Goal: Contribute content: Contribute content

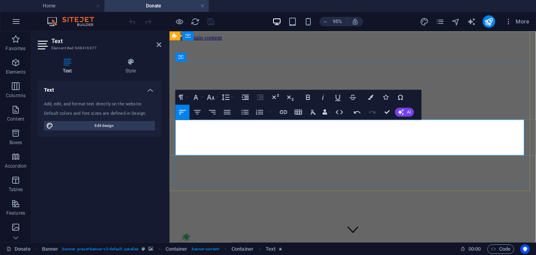
click at [309, 94] on icon "button" at bounding box center [308, 97] width 9 height 9
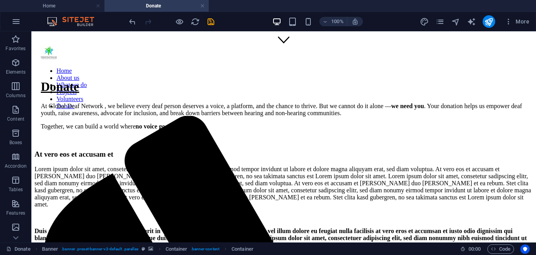
scroll to position [191, 0]
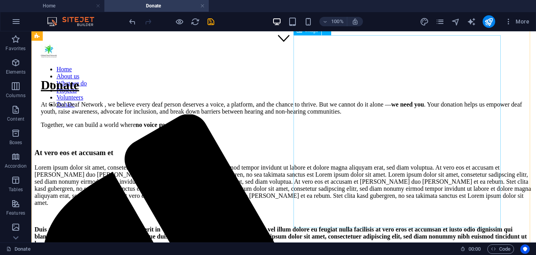
select select "%"
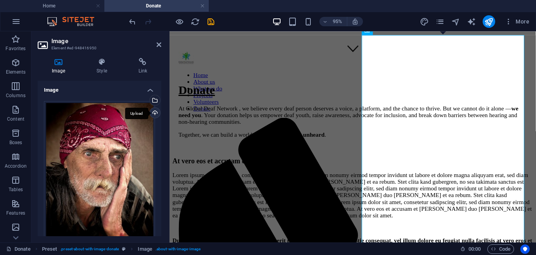
scroll to position [196, 0]
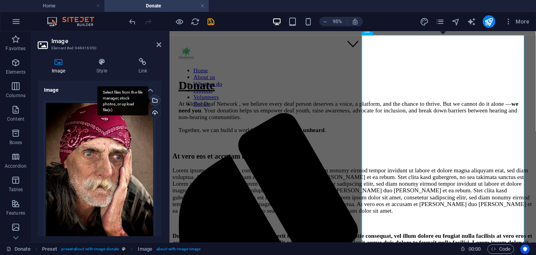
click at [153, 102] on div "Select files from the file manager, stock photos, or upload file(s)" at bounding box center [154, 101] width 12 height 12
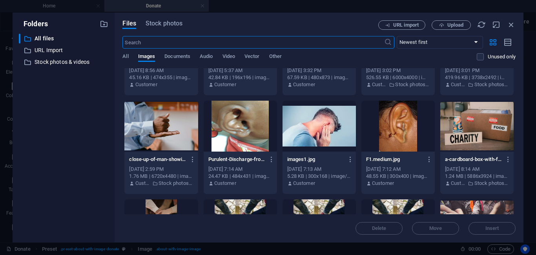
scroll to position [1150, 0]
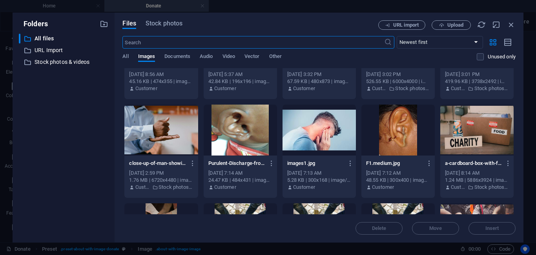
click at [398, 125] on div at bounding box center [397, 130] width 73 height 51
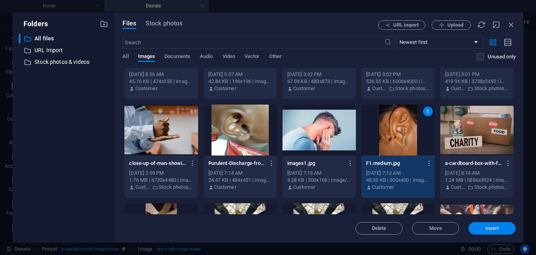
click at [485, 229] on span "Insert" at bounding box center [492, 228] width 14 height 5
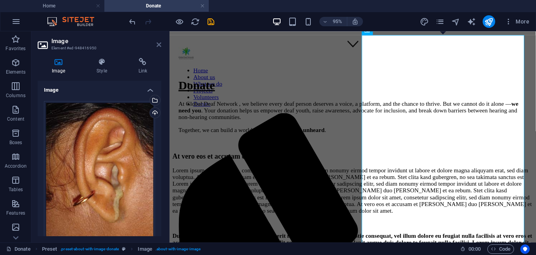
click at [160, 45] on icon at bounding box center [159, 45] width 5 height 6
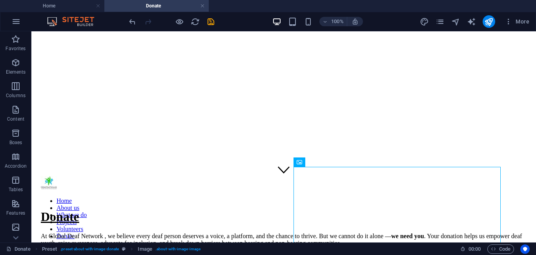
scroll to position [61, 0]
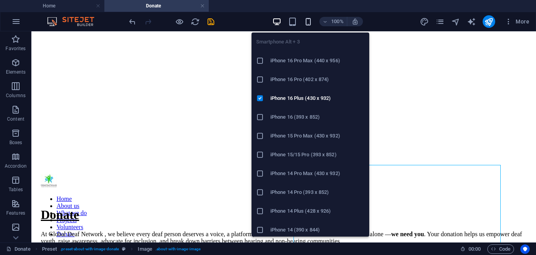
click at [308, 24] on icon "button" at bounding box center [308, 21] width 9 height 9
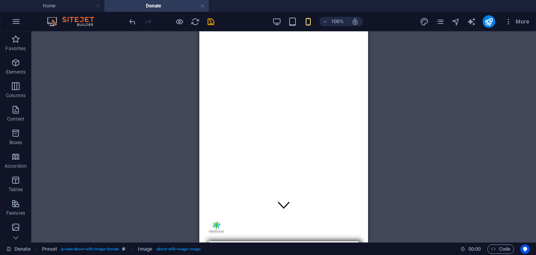
scroll to position [0, 0]
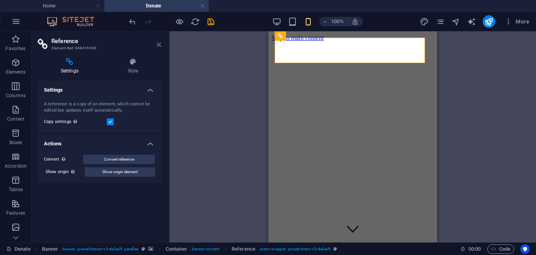
click at [158, 44] on icon at bounding box center [159, 45] width 5 height 6
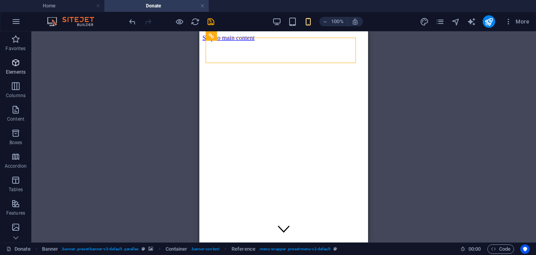
click at [18, 61] on icon "button" at bounding box center [15, 62] width 9 height 9
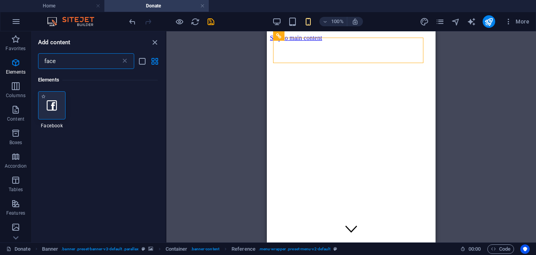
type input "face"
click at [53, 104] on icon at bounding box center [52, 105] width 10 height 10
select select "%"
select select "px"
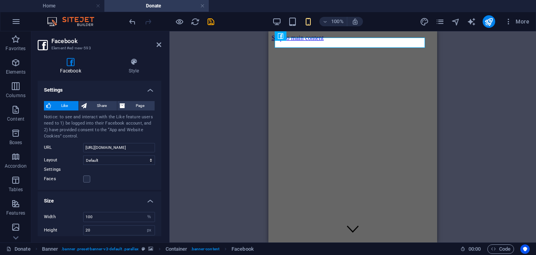
click at [148, 89] on h4 "Settings" at bounding box center [100, 88] width 124 height 14
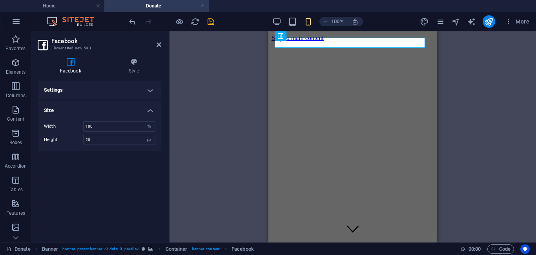
click at [148, 89] on h4 "Settings" at bounding box center [100, 90] width 124 height 19
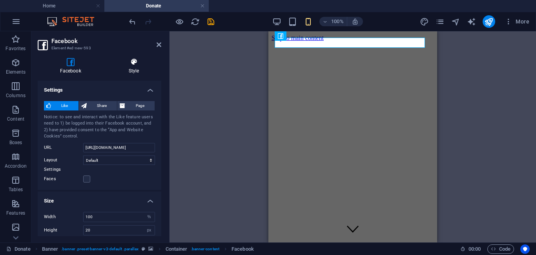
click at [135, 64] on icon at bounding box center [133, 62] width 55 height 8
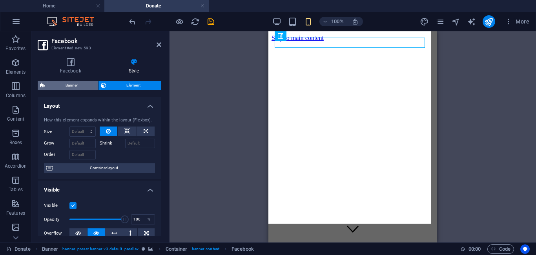
click at [84, 84] on span "Banner" at bounding box center [71, 85] width 48 height 9
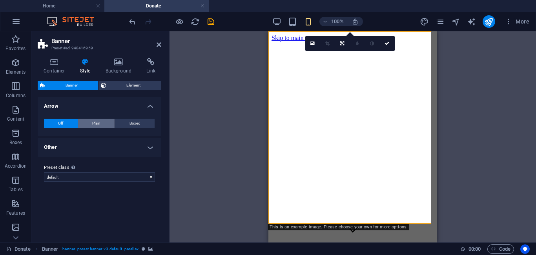
click at [100, 121] on span "Plain" at bounding box center [96, 123] width 8 height 9
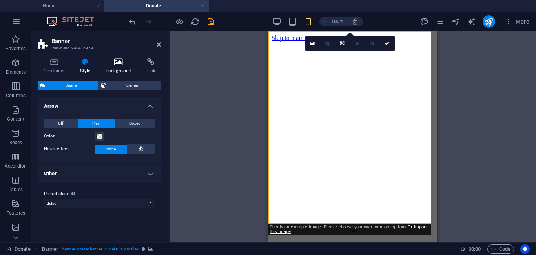
click at [118, 64] on icon at bounding box center [119, 62] width 38 height 8
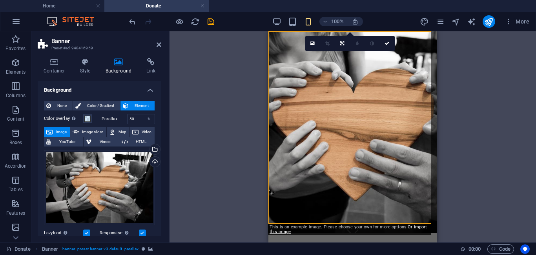
click at [155, 45] on header "Banner Preset #ed-948416959" at bounding box center [100, 41] width 124 height 20
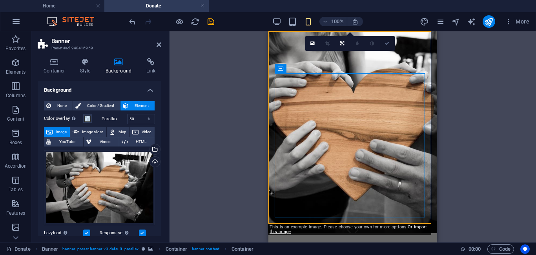
click at [387, 42] on icon at bounding box center [386, 43] width 5 height 5
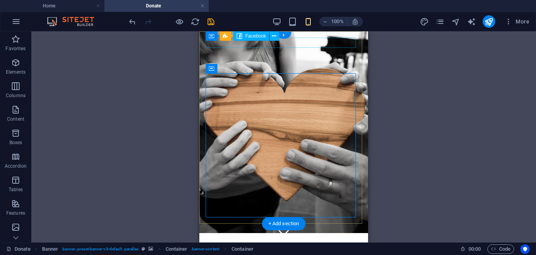
click at [304, 240] on div at bounding box center [284, 245] width 156 height 10
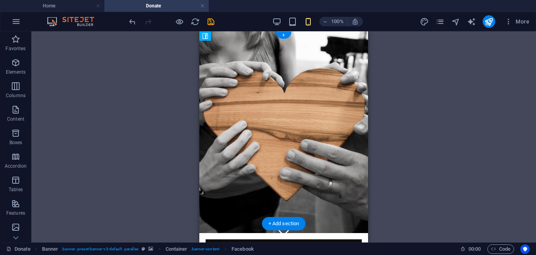
drag, startPoint x: 304, startPoint y: 44, endPoint x: 295, endPoint y: 48, distance: 9.5
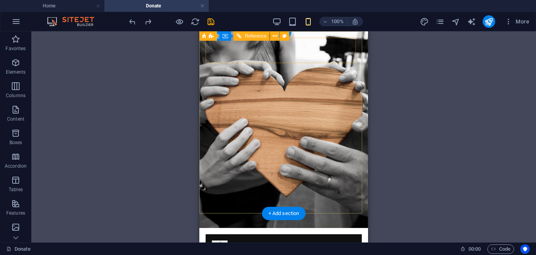
click at [327, 254] on figure at bounding box center [280, 259] width 137 height 10
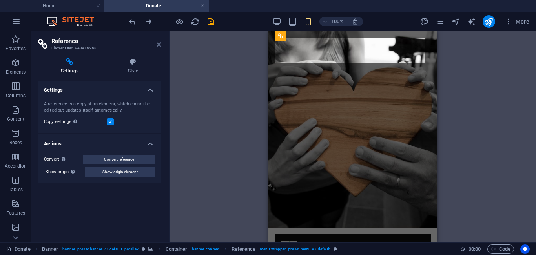
click at [160, 44] on icon at bounding box center [159, 45] width 5 height 6
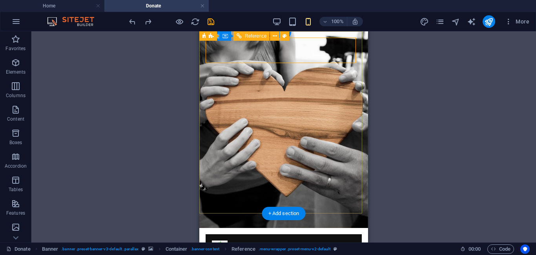
click at [326, 254] on figure at bounding box center [280, 259] width 137 height 10
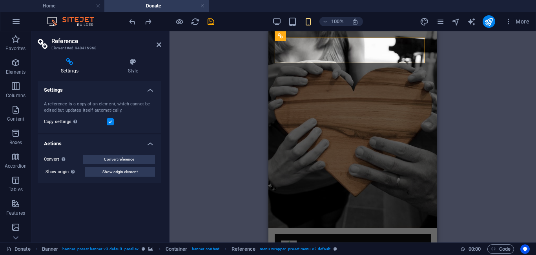
click at [155, 44] on h2 "Reference" at bounding box center [106, 41] width 110 height 7
click at [160, 46] on icon at bounding box center [159, 45] width 5 height 6
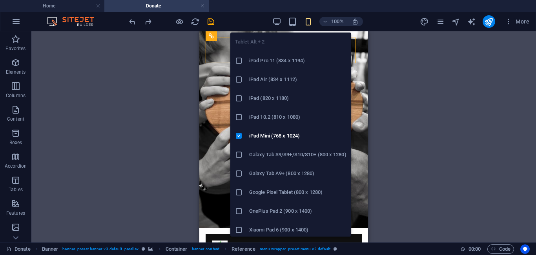
click at [270, 174] on h6 "Galaxy Tab A9+ (800 x 1280)" at bounding box center [297, 173] width 97 height 9
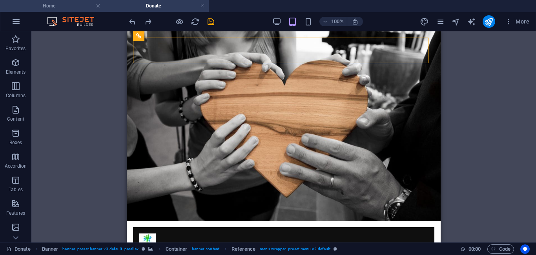
click at [84, 5] on h4 "Home" at bounding box center [52, 6] width 104 height 9
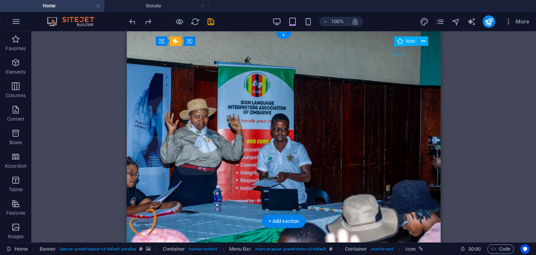
select select "xMidYMid"
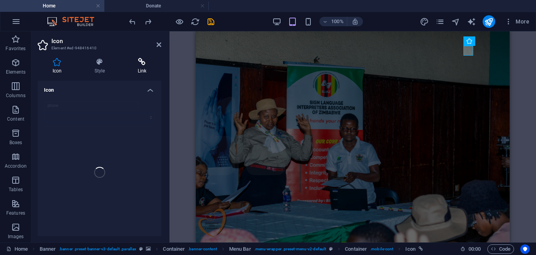
click at [132, 69] on h4 "Link" at bounding box center [142, 66] width 38 height 16
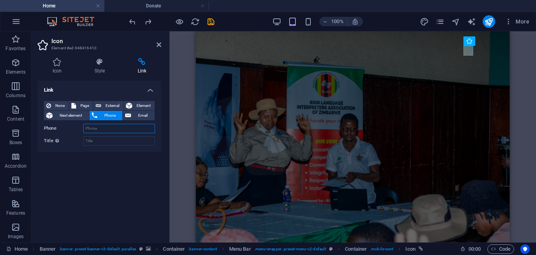
click at [94, 127] on input "Phone" at bounding box center [119, 128] width 72 height 9
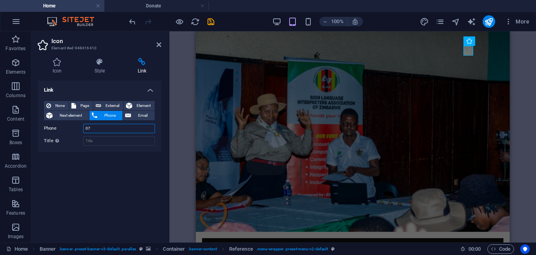
type input "0"
type input "[PHONE_NUMBER]"
click at [95, 143] on input "Title Additional link description, should not be the same as the link text. The…" at bounding box center [119, 141] width 72 height 9
type input "Maclaren"
click at [158, 44] on icon at bounding box center [159, 45] width 5 height 6
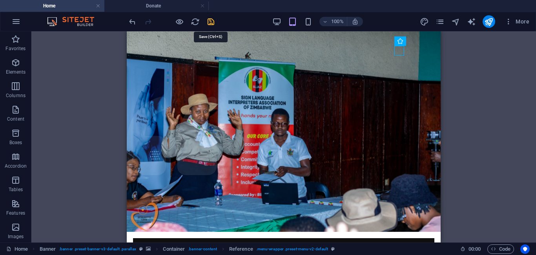
click at [209, 21] on icon "save" at bounding box center [210, 21] width 9 height 9
checkbox input "false"
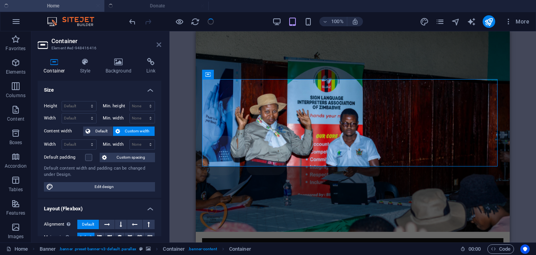
click at [157, 45] on icon at bounding box center [159, 45] width 5 height 6
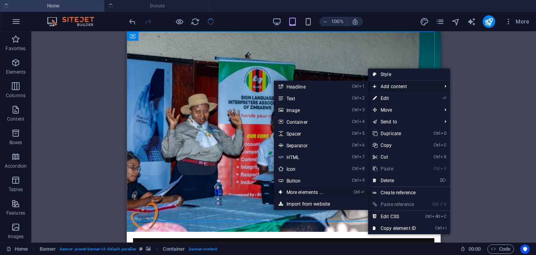
drag, startPoint x: 316, startPoint y: 194, endPoint x: 118, endPoint y: 162, distance: 199.8
click at [316, 194] on link "Ctrl ⏎ More elements ..." at bounding box center [306, 193] width 65 height 12
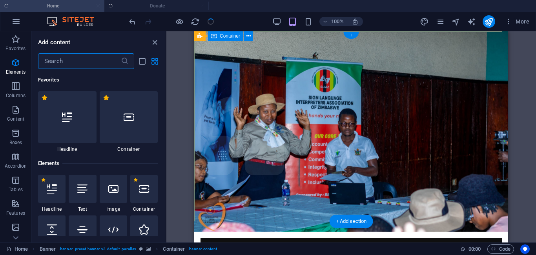
scroll to position [84, 0]
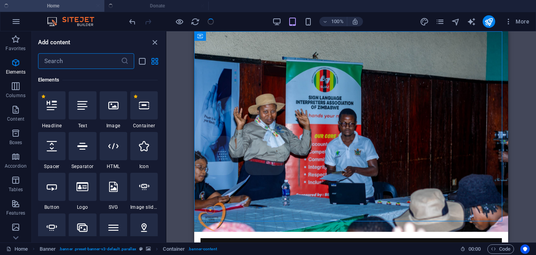
click at [79, 65] on input "text" at bounding box center [79, 61] width 83 height 16
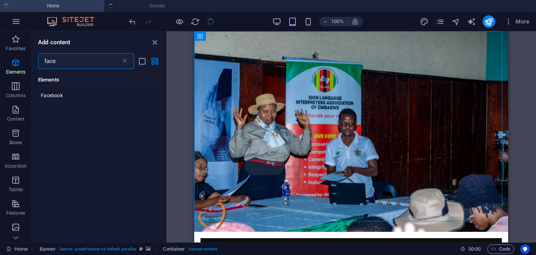
scroll to position [0, 0]
type input "face"
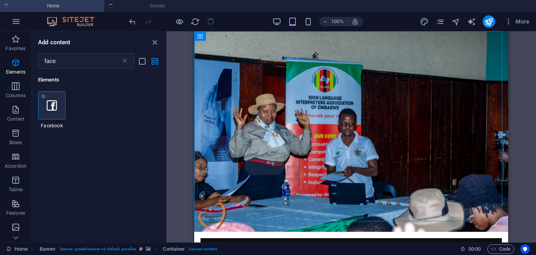
click at [50, 107] on icon at bounding box center [52, 105] width 10 height 10
select select "%"
select select "px"
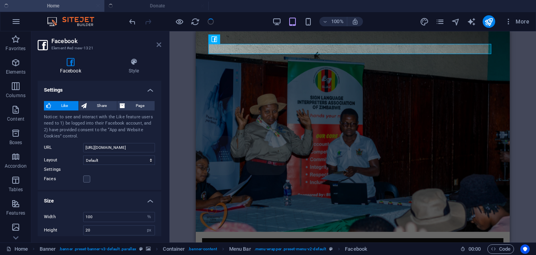
click at [157, 44] on icon at bounding box center [159, 45] width 5 height 6
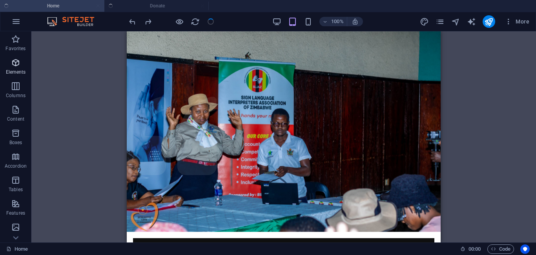
click at [19, 62] on icon "button" at bounding box center [15, 62] width 9 height 9
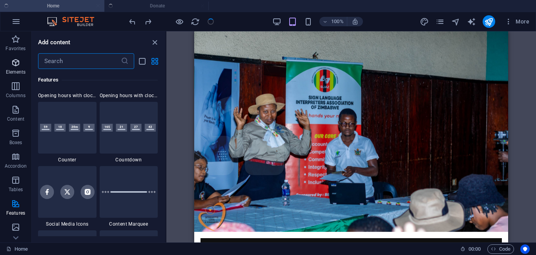
scroll to position [3544, 0]
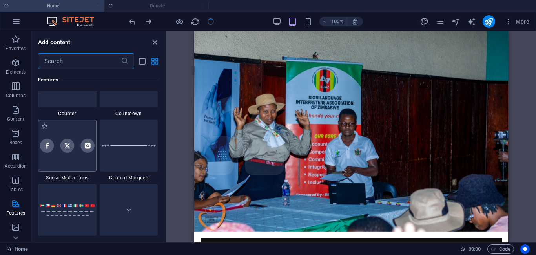
click at [76, 157] on div at bounding box center [67, 146] width 58 height 52
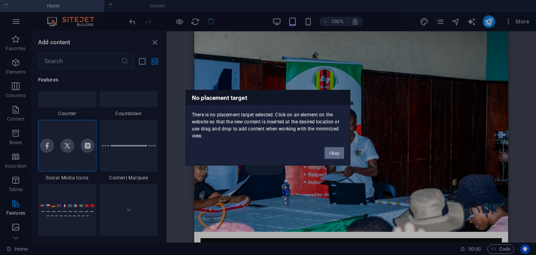
click at [333, 150] on button "Okay" at bounding box center [334, 153] width 20 height 12
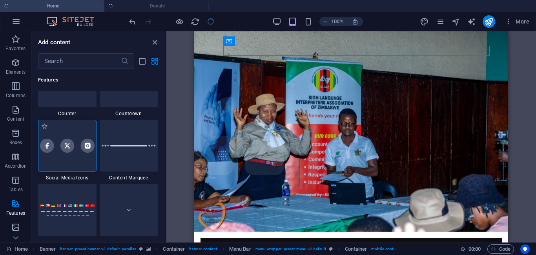
click at [64, 151] on img at bounding box center [67, 146] width 55 height 14
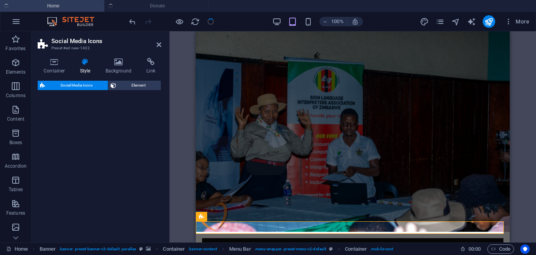
select select "rem"
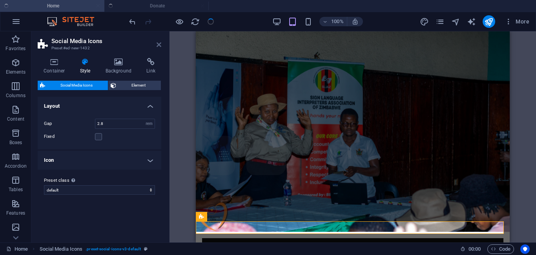
click at [158, 43] on icon at bounding box center [159, 45] width 5 height 6
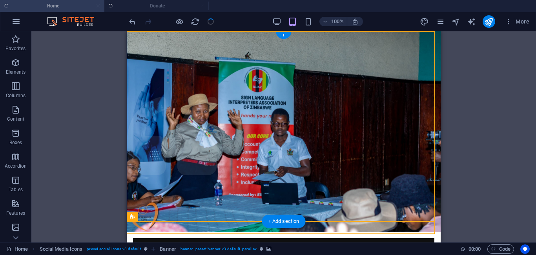
drag, startPoint x: 185, startPoint y: 231, endPoint x: 289, endPoint y: 53, distance: 206.1
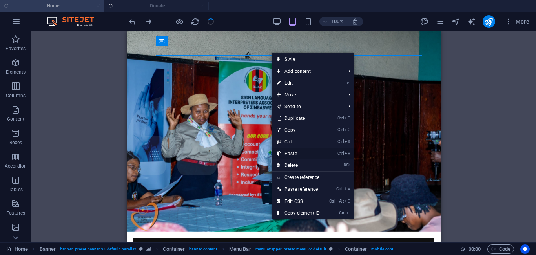
click at [290, 151] on link "Ctrl V Paste" at bounding box center [298, 154] width 53 height 12
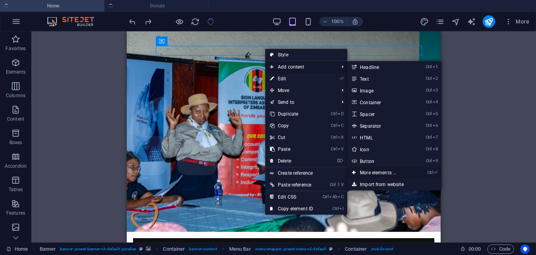
click at [380, 169] on link "Ctrl ⏎ More elements ..." at bounding box center [379, 173] width 65 height 12
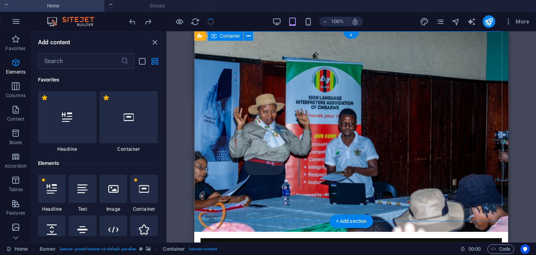
scroll to position [84, 0]
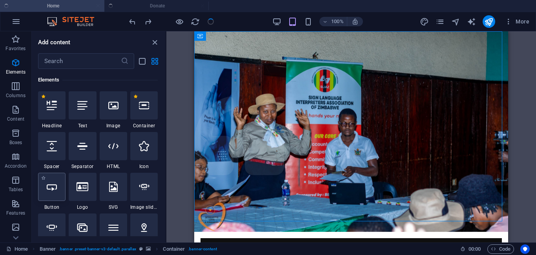
click at [56, 187] on icon at bounding box center [52, 187] width 10 height 10
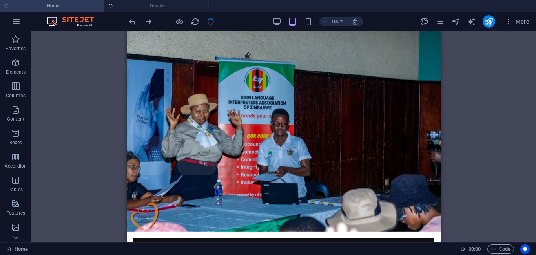
click at [156, 5] on ul "Home Donate" at bounding box center [268, 6] width 536 height 12
click at [161, 4] on ul "Home Donate" at bounding box center [268, 6] width 536 height 12
click at [159, 4] on ul "Home Donate" at bounding box center [268, 6] width 536 height 12
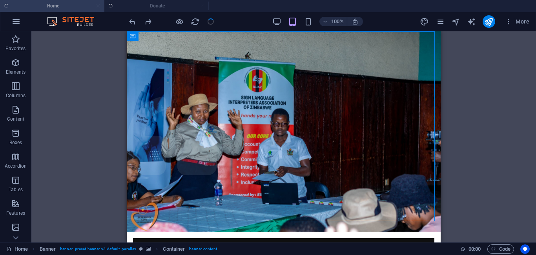
click at [158, 4] on ul "Home Donate" at bounding box center [268, 6] width 536 height 12
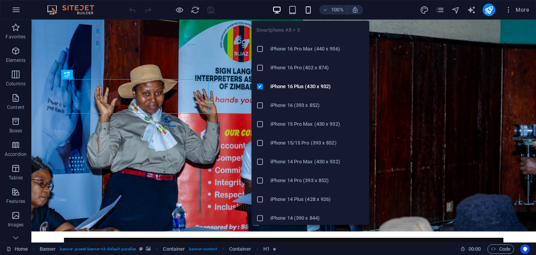
click at [308, 11] on icon "button" at bounding box center [308, 9] width 9 height 9
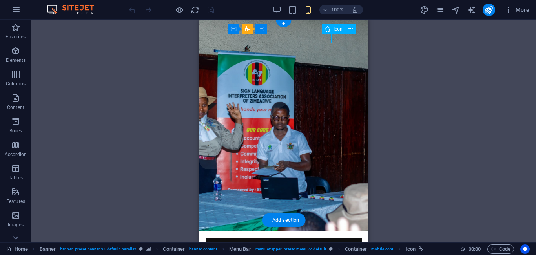
select select "xMidYMid"
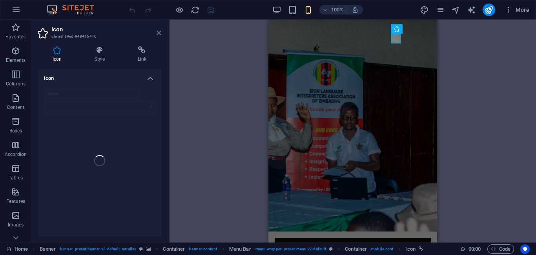
click at [158, 33] on icon at bounding box center [159, 33] width 5 height 6
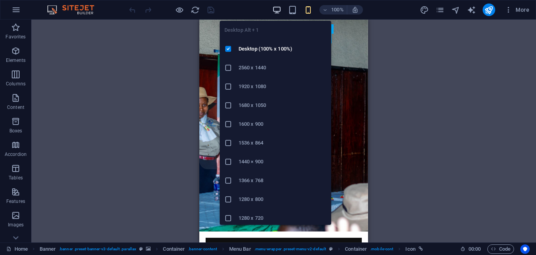
click at [277, 7] on icon "button" at bounding box center [276, 9] width 9 height 9
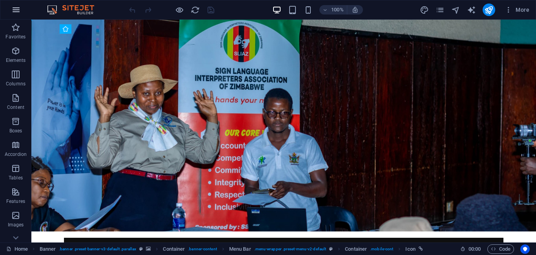
click at [15, 9] on icon "button" at bounding box center [15, 9] width 9 height 9
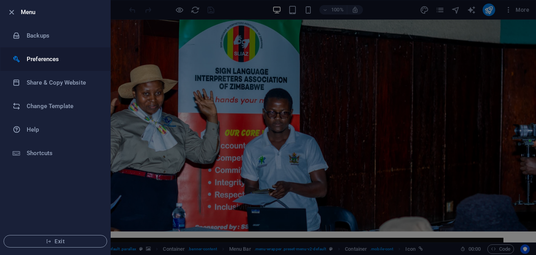
click at [47, 62] on h6 "Preferences" at bounding box center [63, 59] width 73 height 9
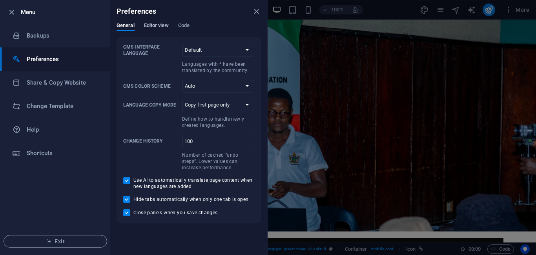
click at [146, 27] on span "Editor view" at bounding box center [156, 26] width 25 height 11
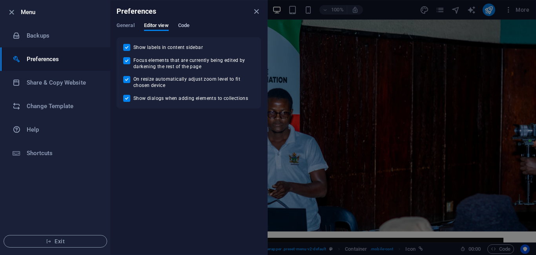
click at [187, 24] on span "Code" at bounding box center [183, 26] width 11 height 11
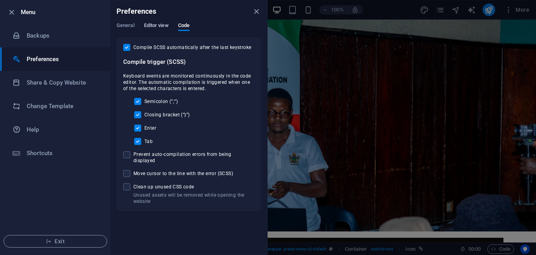
click at [146, 24] on span "Editor view" at bounding box center [156, 26] width 25 height 11
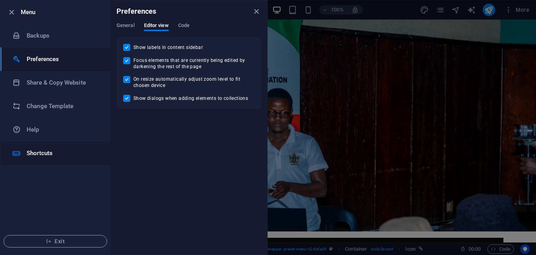
click at [49, 157] on h6 "Shortcuts" at bounding box center [63, 153] width 73 height 9
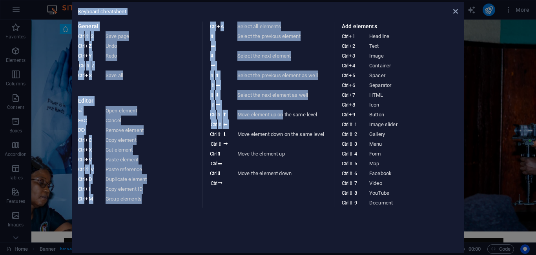
drag, startPoint x: 49, startPoint y: 157, endPoint x: 294, endPoint y: 129, distance: 246.4
click at [294, 129] on aside "Keyboard cheatsheet General Ctrl ⇧ S Save page Ctrl Z Undo Ctrl Y Ctrl ⇧ Z Redo…" at bounding box center [268, 127] width 536 height 255
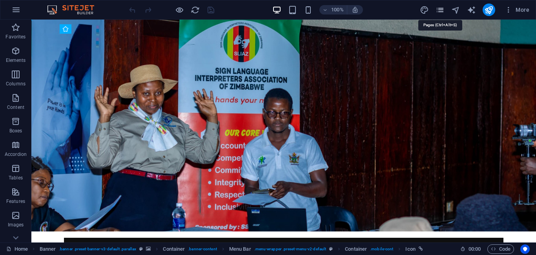
click at [441, 9] on icon "pages" at bounding box center [439, 9] width 9 height 9
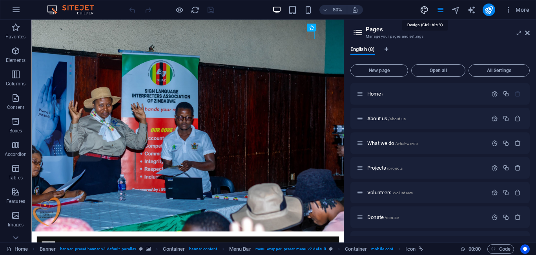
click at [426, 11] on icon "design" at bounding box center [424, 9] width 9 height 9
select select "rem"
select select "300"
select select "px"
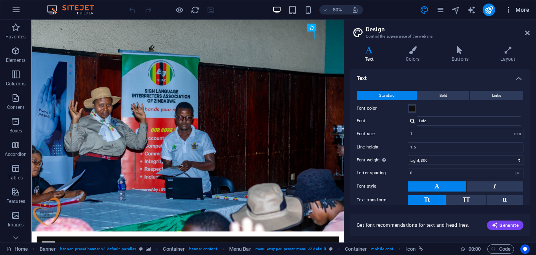
click at [506, 12] on icon "button" at bounding box center [508, 10] width 8 height 8
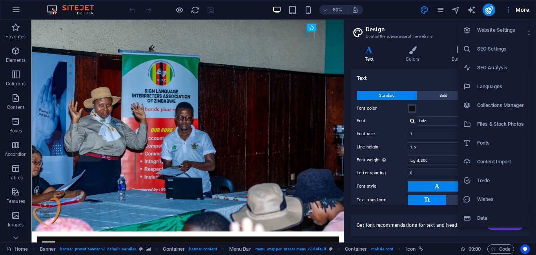
click at [493, 46] on h6 "SEO Settings" at bounding box center [500, 48] width 47 height 9
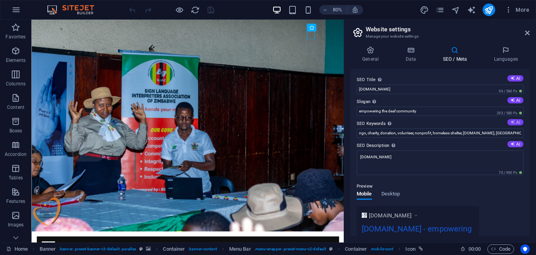
click at [514, 120] on button "AI" at bounding box center [515, 122] width 16 height 6
type input "Deaf community empowerment, sign language literacy, inclusion for Deaf people, …"
click at [512, 146] on icon at bounding box center [512, 144] width 4 height 4
type textarea "Empower the Deaf community with Global Deaf Network! Join us in promoting inclu…"
click at [518, 132] on input "Deaf community empowerment, sign language literacy, inclusion for Deaf people, …" at bounding box center [440, 133] width 167 height 9
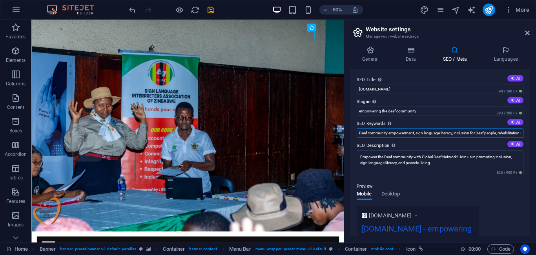
click at [360, 133] on input "Deaf community empowerment, sign language literacy, inclusion for Deaf people, …" at bounding box center [440, 133] width 167 height 9
click at [358, 133] on input "Deaf community empowerment, sign language literacy, inclusion for Deaf people, …" at bounding box center [440, 133] width 167 height 9
drag, startPoint x: 530, startPoint y: 111, endPoint x: 528, endPoint y: 94, distance: 17.3
click at [528, 94] on div "General Data SEO / Meta Languages Website name Global Deaf Network Logo Drag fi…" at bounding box center [440, 141] width 192 height 203
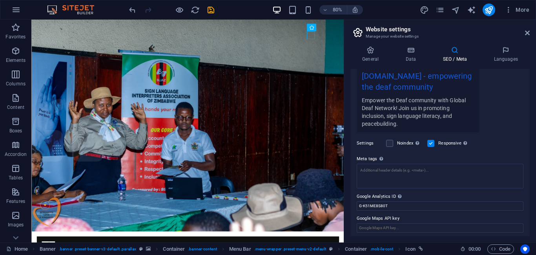
scroll to position [156, 0]
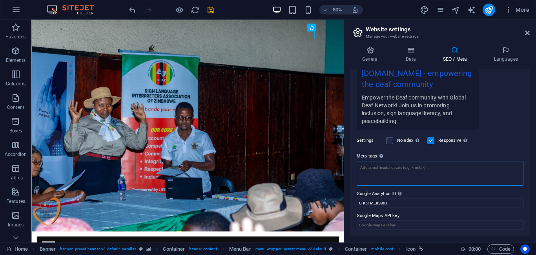
click at [428, 169] on textarea "Meta tags Enter HTML code here that will be placed inside the tags of your webs…" at bounding box center [440, 173] width 167 height 25
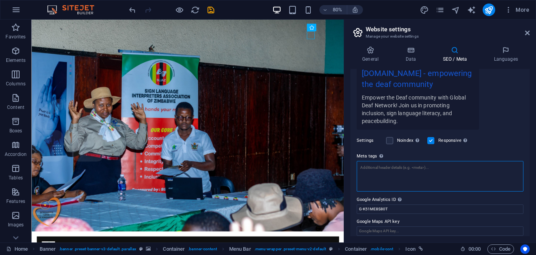
click at [385, 173] on textarea "Meta tags Enter HTML code here that will be placed inside the tags of your webs…" at bounding box center [440, 176] width 167 height 31
paste textarea "<meta name="title" content="Global Deaf Network | Bridging the Gap Between Hear…"
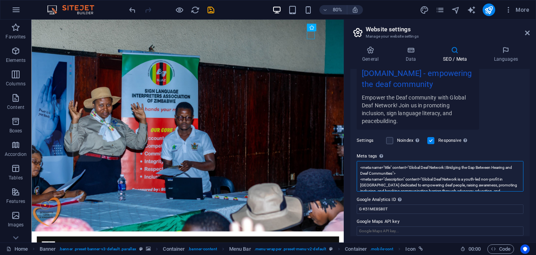
scroll to position [0, 0]
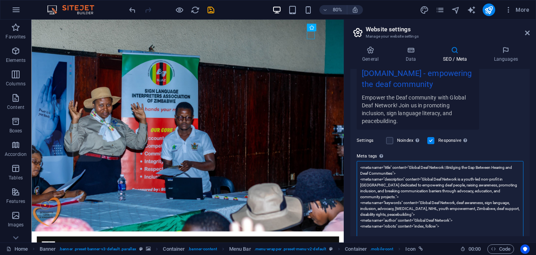
type textarea "<meta name="title" content="Global Deaf Network | Bridging the Gap Between Hear…"
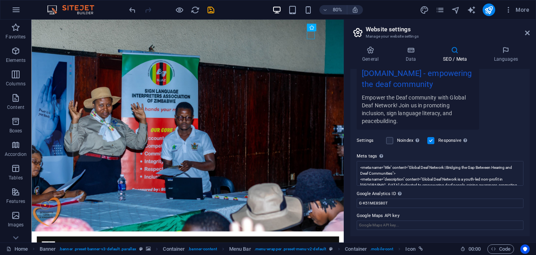
drag, startPoint x: 530, startPoint y: 147, endPoint x: 525, endPoint y: 197, distance: 49.3
click at [525, 197] on div "General Data SEO / Meta Languages Website name Global Deaf Network Logo Drag fi…" at bounding box center [440, 141] width 192 height 203
click at [206, 10] on icon "save" at bounding box center [210, 9] width 9 height 9
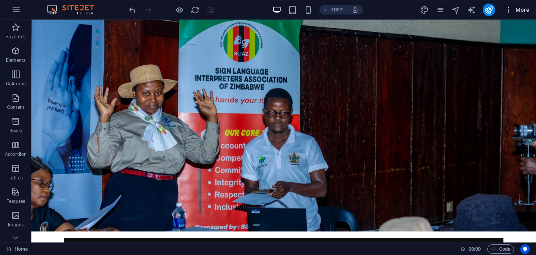
click at [504, 11] on button "More" at bounding box center [516, 10] width 31 height 13
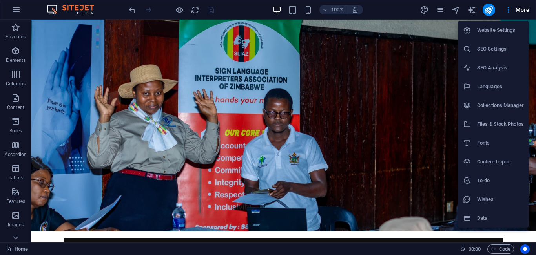
click at [493, 63] on li "SEO Analysis" at bounding box center [493, 67] width 70 height 19
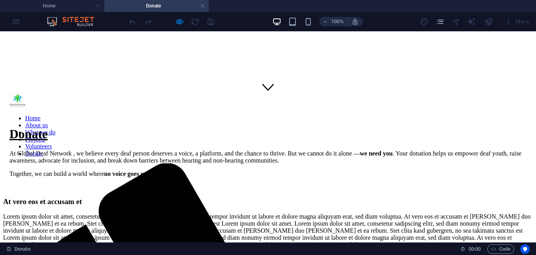
scroll to position [142, 0]
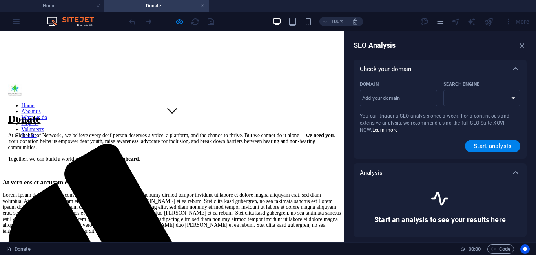
select select "[DOMAIN_NAME]"
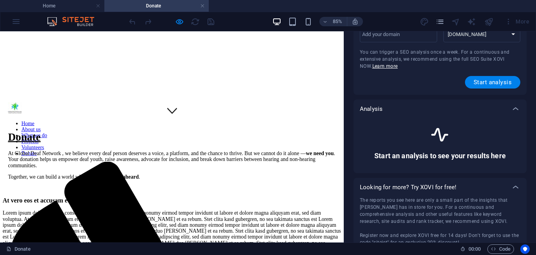
scroll to position [93, 0]
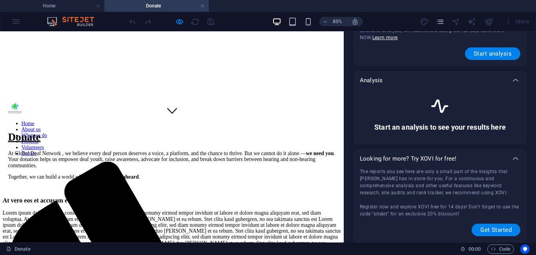
click at [445, 115] on icon at bounding box center [440, 106] width 20 height 20
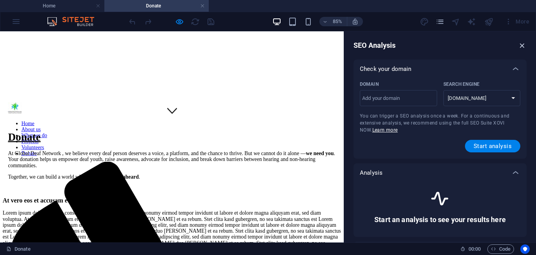
click at [520, 48] on icon "button" at bounding box center [522, 45] width 9 height 9
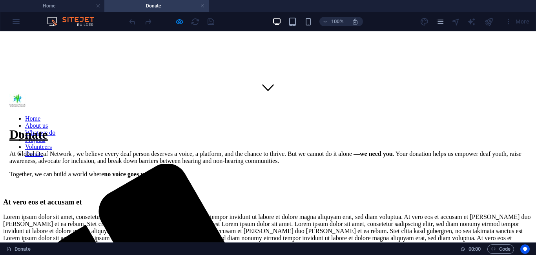
click at [160, 214] on div "Lorem ipsum dolor sit amet, consetetur sadipscing elitr, sed diam nonumy eirmod…" at bounding box center [268, 252] width 530 height 76
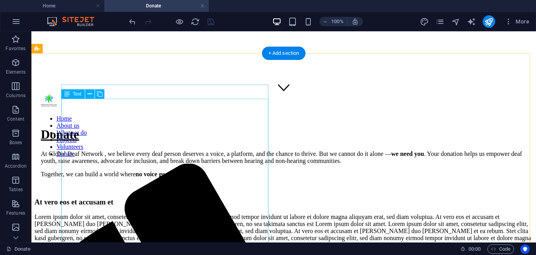
click at [149, 214] on div "Lorem ipsum dolor sit amet, consetetur sadipscing elitr, sed diam nonumy eirmod…" at bounding box center [284, 255] width 498 height 83
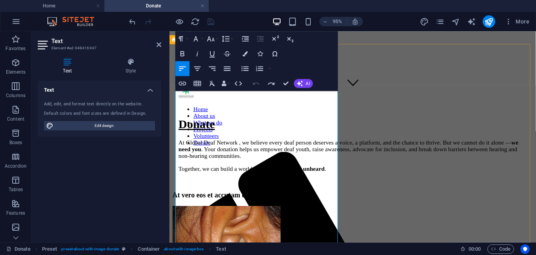
scroll to position [168, 0]
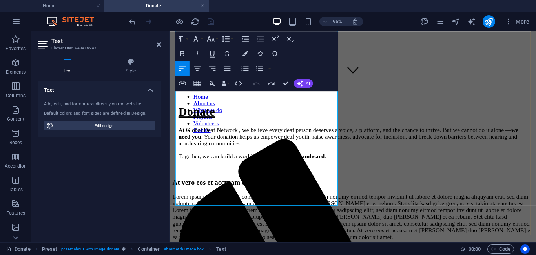
scroll to position [254, 0]
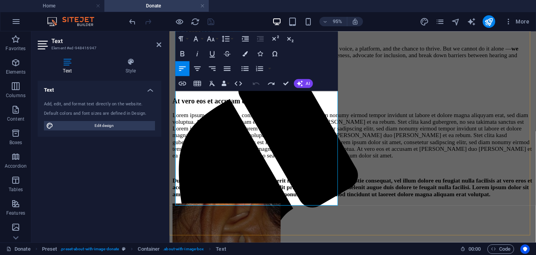
click at [222, 206] on p "Duis autem vel eum iriure dolor in hendrerit in vulputate velit esse molestie c…" at bounding box center [362, 195] width 379 height 21
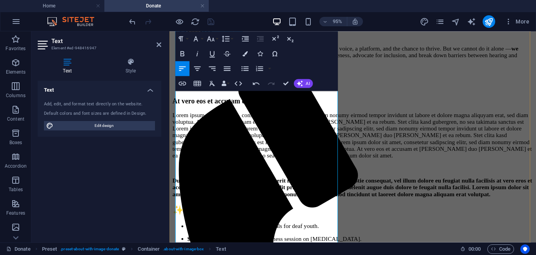
click at [205, 216] on h2 "✨ Why Donate?" at bounding box center [362, 219] width 379 height 11
click at [203, 205] on p "Duis autem vel eum iriure dolor in hendrerit in vulputate velit esse molestie c…" at bounding box center [362, 195] width 379 height 21
click at [218, 206] on p "Duis autem vel eum iriure dolor in hendrerit in vulputate velit esse molestie c…" at bounding box center [362, 195] width 379 height 21
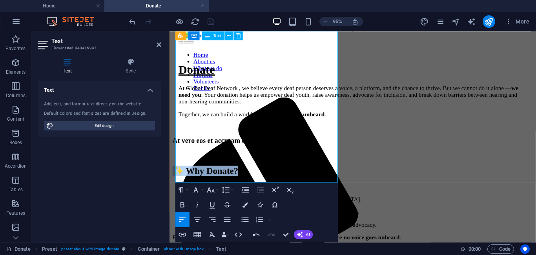
drag, startPoint x: 328, startPoint y: 59, endPoint x: 188, endPoint y: 57, distance: 140.0
click at [188, 173] on h2 "✨ Why Donate?" at bounding box center [362, 178] width 379 height 11
click at [188, 191] on strong "$10" at bounding box center [192, 194] width 9 height 7
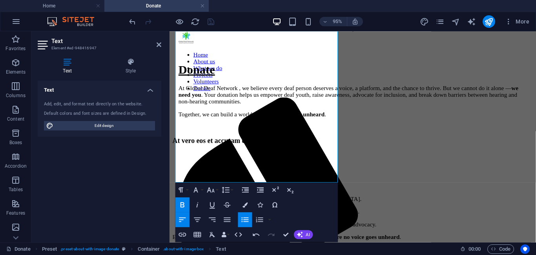
click at [246, 218] on icon "button" at bounding box center [245, 219] width 7 height 5
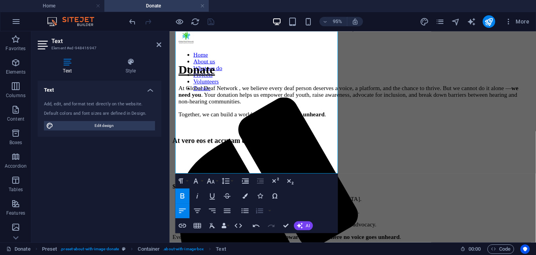
click at [262, 211] on icon "button" at bounding box center [259, 210] width 7 height 5
click at [188, 205] on strong "$25" at bounding box center [192, 208] width 9 height 7
click at [255, 210] on icon "button" at bounding box center [259, 210] width 9 height 9
click at [181, 197] on icon "button" at bounding box center [182, 195] width 4 height 5
click at [159, 44] on icon at bounding box center [159, 45] width 5 height 6
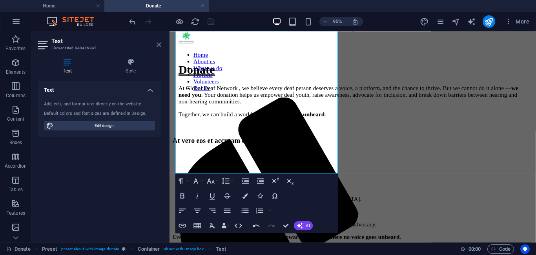
scroll to position [209, 0]
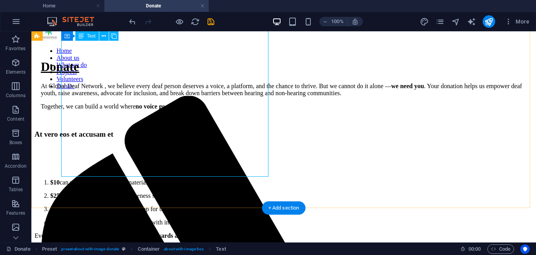
click at [67, 146] on div "$10 can provide sign language materials for deaf youth. $25 can support a commu…" at bounding box center [284, 193] width 498 height 94
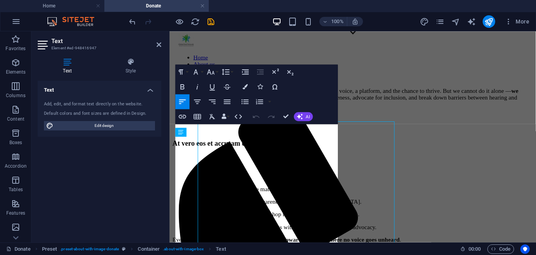
scroll to position [114, 0]
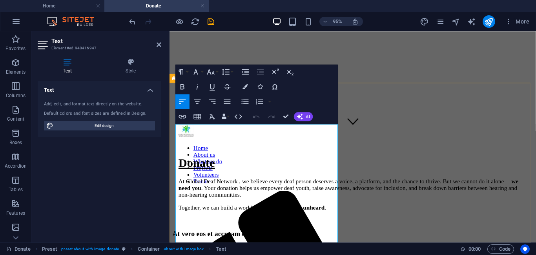
click at [158, 43] on icon at bounding box center [159, 45] width 5 height 6
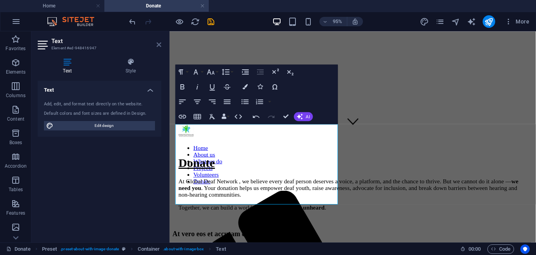
click at [158, 46] on icon at bounding box center [159, 45] width 5 height 6
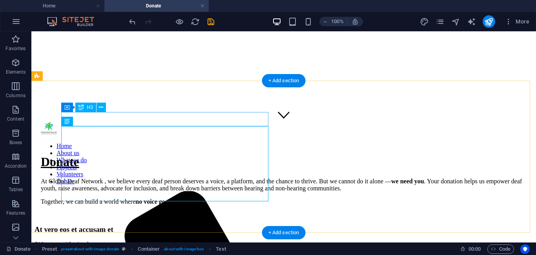
click at [173, 226] on div "At vero eos et accusam et" at bounding box center [284, 230] width 498 height 9
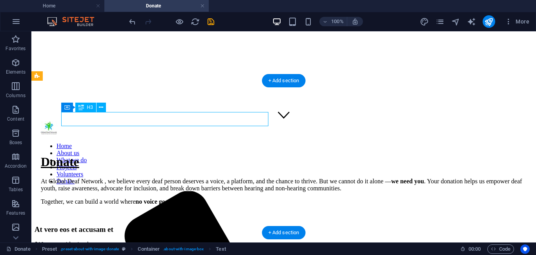
click at [173, 226] on div "At vero eos et accusam et" at bounding box center [284, 230] width 498 height 9
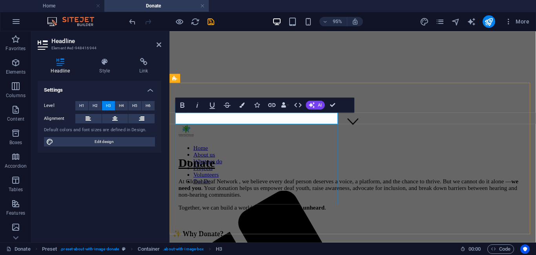
click at [191, 240] on h3 "✨ Why Donate?" at bounding box center [362, 244] width 379 height 9
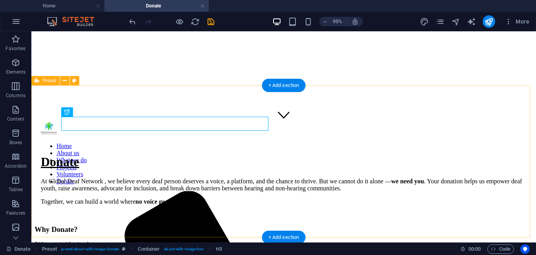
scroll to position [109, 0]
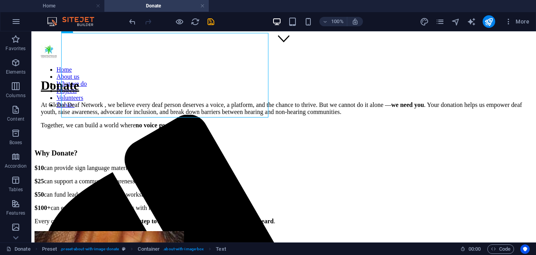
scroll to position [211, 0]
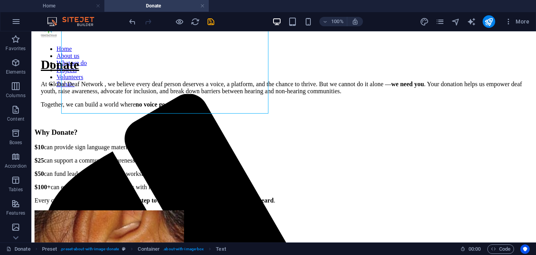
click at [212, 128] on div "Why Donate? $10 can provide sign language materials for deaf youth. $25 can sup…" at bounding box center [284, 226] width 498 height 196
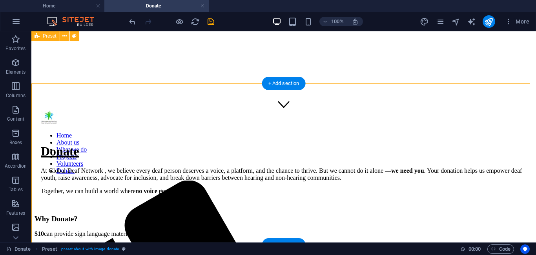
scroll to position [136, 0]
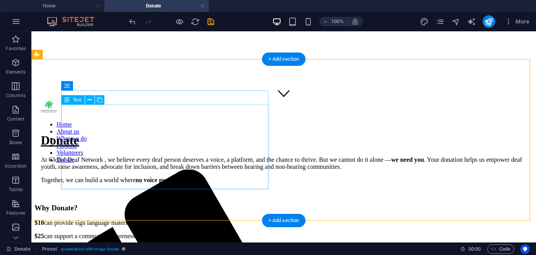
click at [86, 220] on div "$10 can provide sign language materials for deaf youth. $25 can support a commu…" at bounding box center [284, 250] width 498 height 60
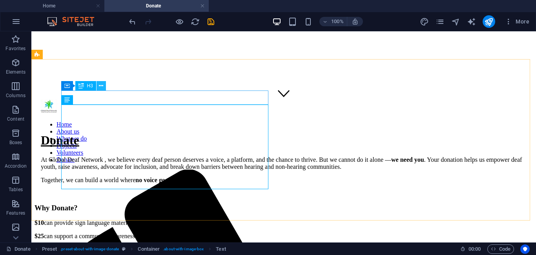
click at [100, 87] on icon at bounding box center [101, 86] width 4 height 8
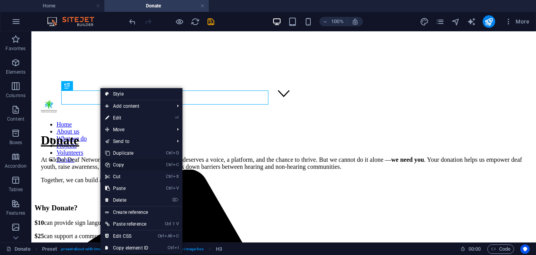
click at [112, 166] on link "Ctrl C Copy" at bounding box center [126, 165] width 53 height 12
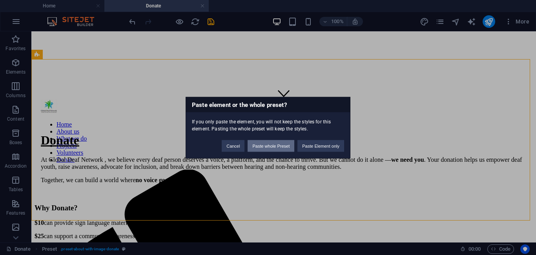
click at [289, 146] on button "Paste whole Preset" at bounding box center [271, 146] width 47 height 12
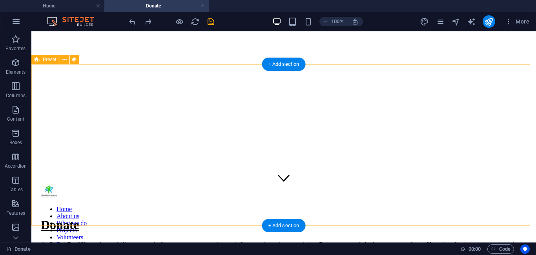
scroll to position [131, 0]
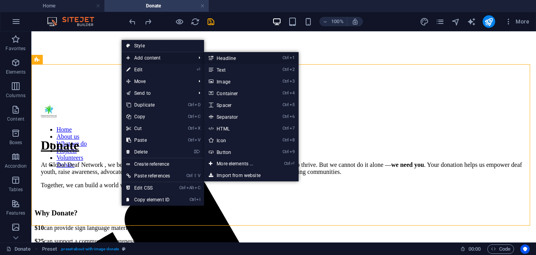
click at [233, 58] on link "Ctrl 1 Headline" at bounding box center [236, 58] width 65 height 12
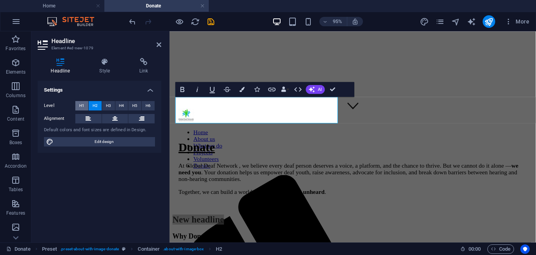
click at [78, 107] on button "H1" at bounding box center [81, 105] width 13 height 9
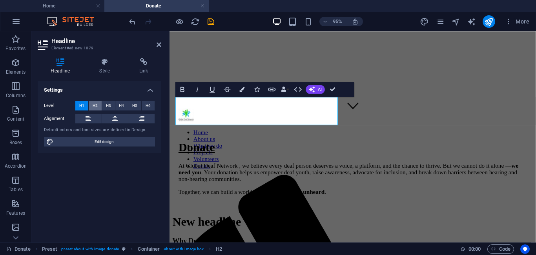
click at [97, 106] on span "H2" at bounding box center [95, 105] width 5 height 9
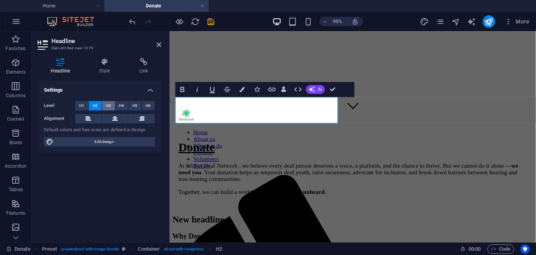
click at [106, 107] on span "H3" at bounding box center [108, 105] width 5 height 9
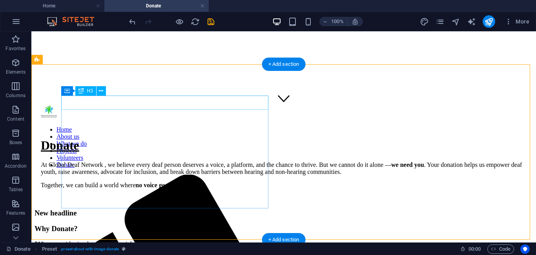
click at [182, 209] on div "New headline" at bounding box center [284, 213] width 498 height 9
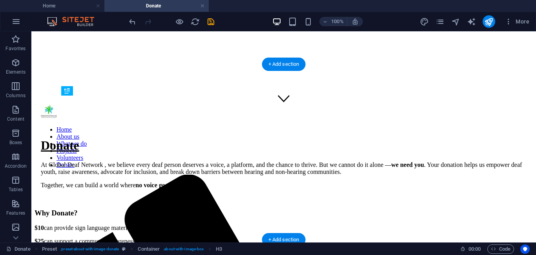
drag, startPoint x: 182, startPoint y: 104, endPoint x: 155, endPoint y: 178, distance: 79.4
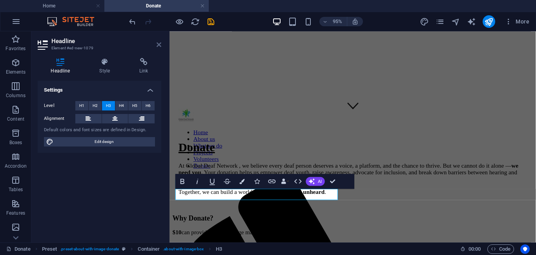
click at [158, 46] on icon at bounding box center [159, 45] width 5 height 6
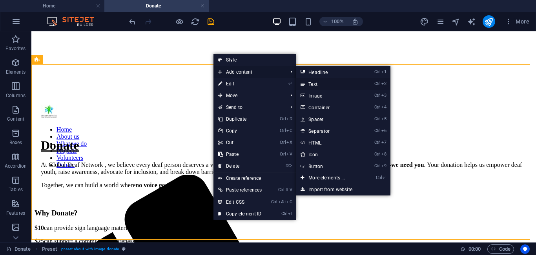
click at [324, 86] on link "Ctrl 2 Text" at bounding box center [328, 84] width 65 height 12
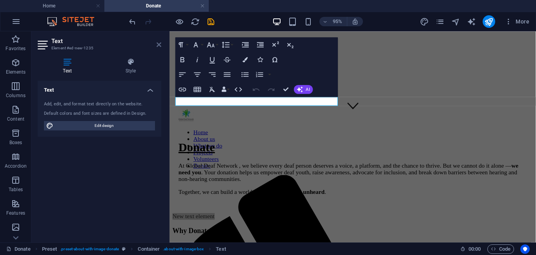
drag, startPoint x: 157, startPoint y: 48, endPoint x: 159, endPoint y: 36, distance: 12.3
click at [157, 48] on link at bounding box center [159, 45] width 5 height 7
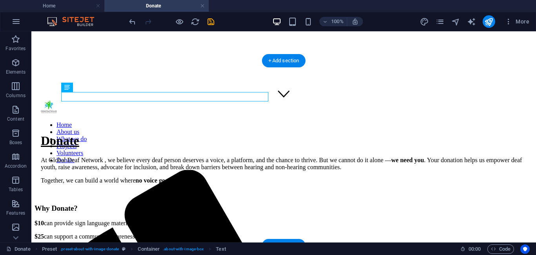
drag, startPoint x: 141, startPoint y: 101, endPoint x: 125, endPoint y: 217, distance: 117.6
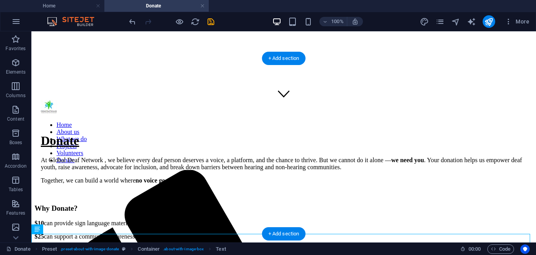
scroll to position [137, 0]
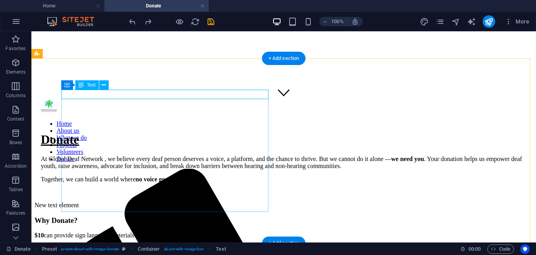
drag, startPoint x: 119, startPoint y: 92, endPoint x: 111, endPoint y: 133, distance: 41.5
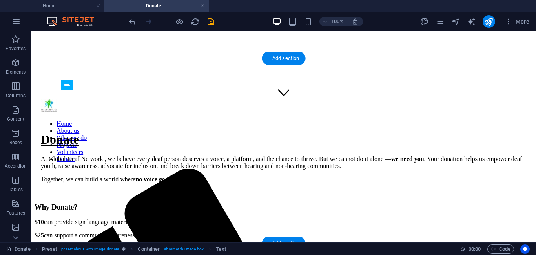
drag, startPoint x: 87, startPoint y: 193, endPoint x: 89, endPoint y: 206, distance: 13.4
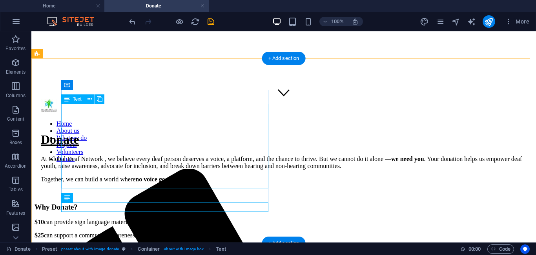
click at [75, 219] on div "$10 can provide sign language materials for deaf youth. $25 can support a commu…" at bounding box center [284, 249] width 498 height 60
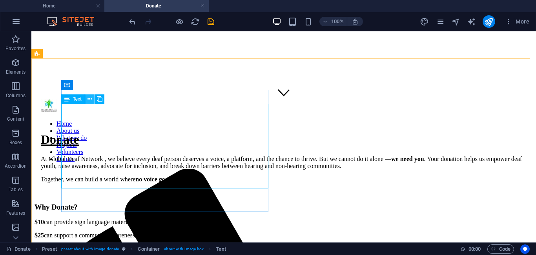
click at [89, 99] on icon at bounding box center [89, 99] width 4 height 8
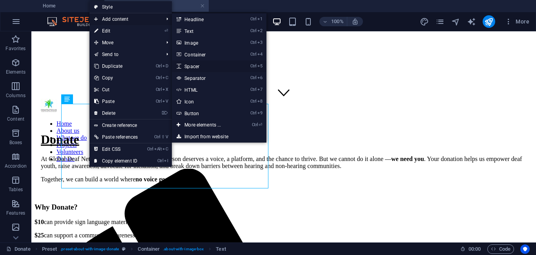
click at [191, 66] on link "Ctrl 5 Spacer" at bounding box center [204, 66] width 65 height 12
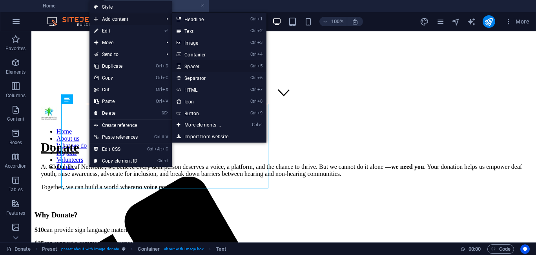
select select "px"
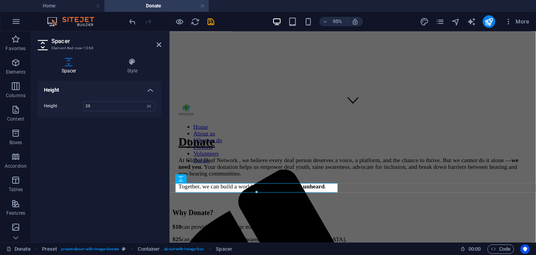
type input "25"
click at [127, 138] on div "Height Height 25 px rem vh vw" at bounding box center [100, 159] width 124 height 156
click at [157, 47] on icon at bounding box center [159, 45] width 5 height 6
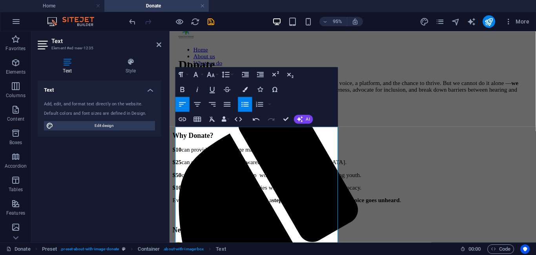
scroll to position [215, 0]
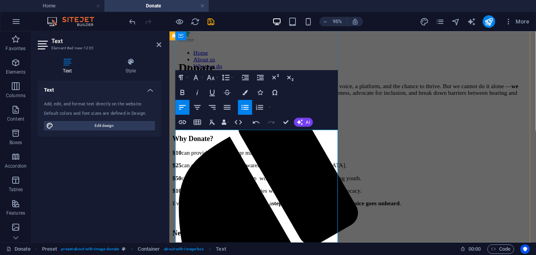
drag, startPoint x: 298, startPoint y: 177, endPoint x: 183, endPoint y: 149, distance: 118.2
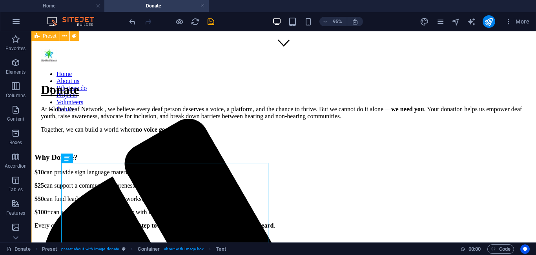
scroll to position [186, 0]
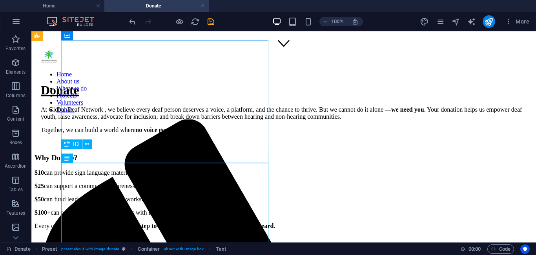
click at [151, 253] on div "New headline" at bounding box center [284, 257] width 498 height 9
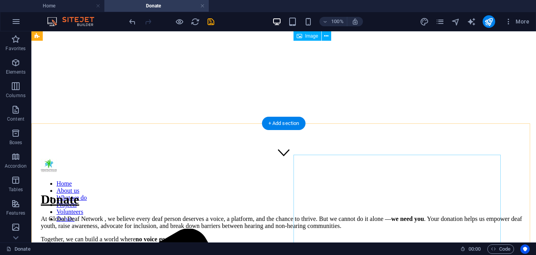
scroll to position [71, 0]
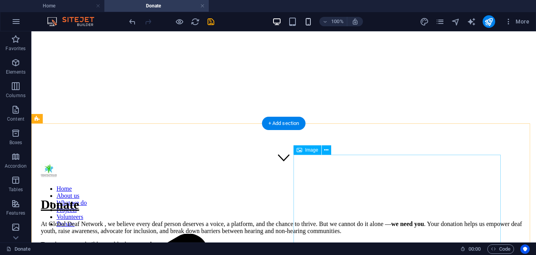
click at [307, 23] on icon "button" at bounding box center [308, 21] width 9 height 9
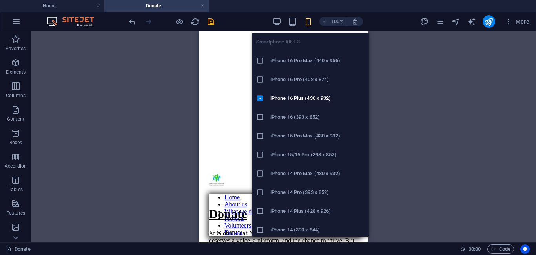
click at [216, 207] on div "Donate At Global Deaf Network , we believe every deaf person deserves a voice, …" at bounding box center [284, 250] width 150 height 86
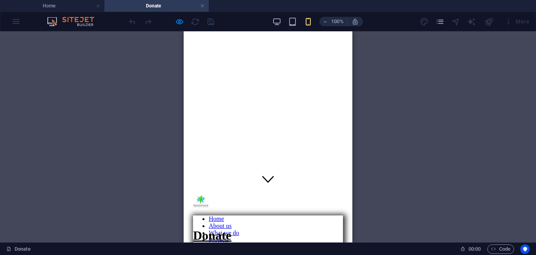
scroll to position [43, 0]
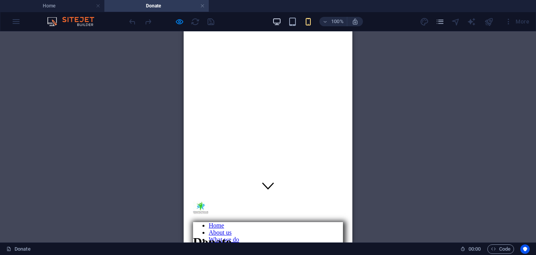
click at [272, 20] on icon "button" at bounding box center [276, 21] width 9 height 9
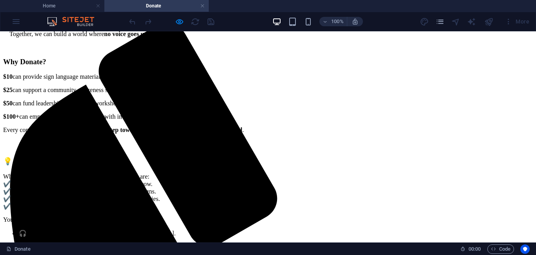
scroll to position [282, 0]
click at [59, 230] on p "🎧 RAN Project – Raising awareness on [MEDICAL_DATA]." at bounding box center [276, 233] width 514 height 7
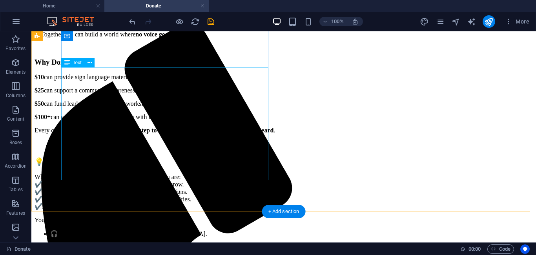
click at [78, 174] on div "When you donate, you are not just giving money. You are: ✔️ Creating opportunit…" at bounding box center [284, 219] width 498 height 91
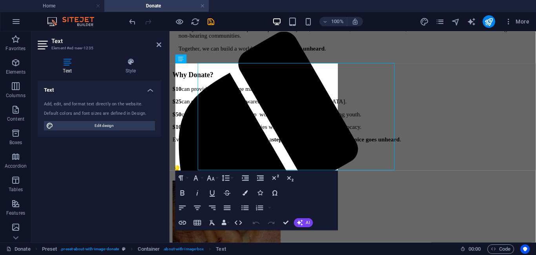
scroll to position [284, 0]
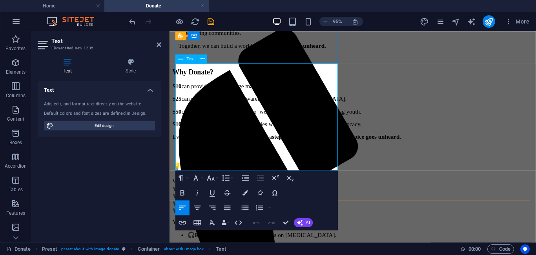
click at [180, 242] on ul "🎧 RAN Project – Raising awareness on [MEDICAL_DATA]. 🤝 Deaf Friend – Building a…" at bounding box center [362, 259] width 379 height 35
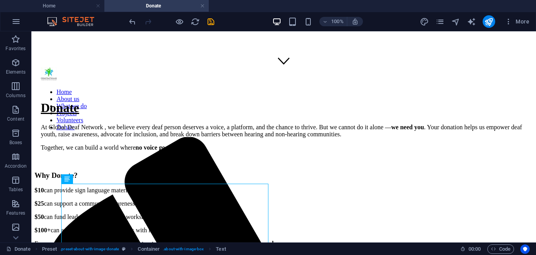
scroll to position [166, 0]
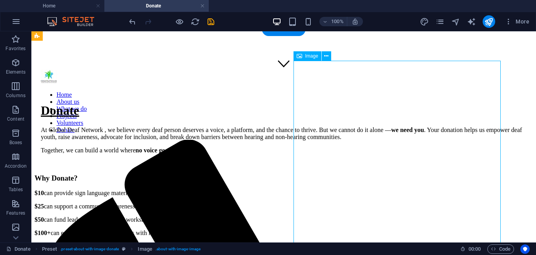
select select "%"
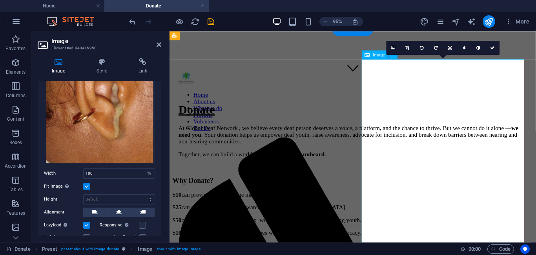
scroll to position [89, 0]
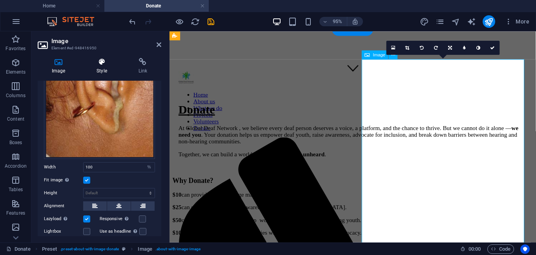
click at [102, 63] on icon at bounding box center [101, 62] width 38 height 8
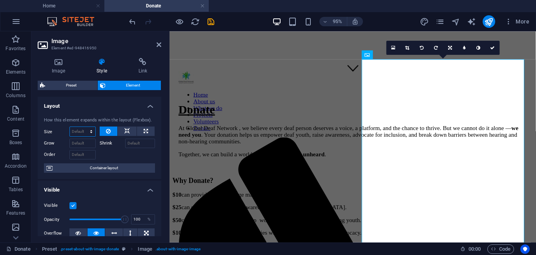
click at [82, 128] on select "Default auto px % 1/1 1/2 1/3 1/4 1/5 1/6 1/7 1/8 1/9 1/10" at bounding box center [82, 131] width 25 height 9
select select "px"
click at [83, 127] on select "Default auto px % 1/1 1/2 1/3 1/4 1/5 1/6 1/7 1/8 1/9 1/10" at bounding box center [82, 131] width 25 height 9
type input "0"
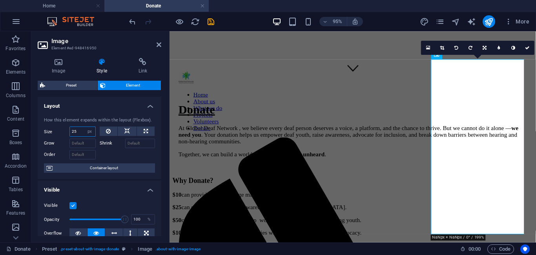
type input "2"
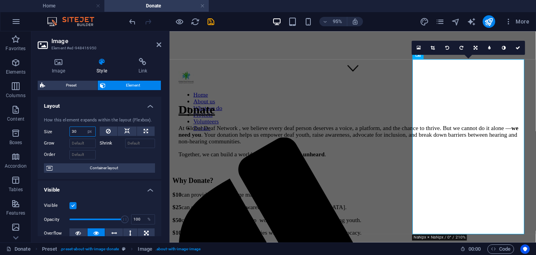
type input "3"
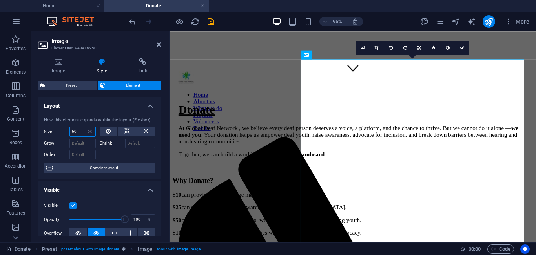
type input "6"
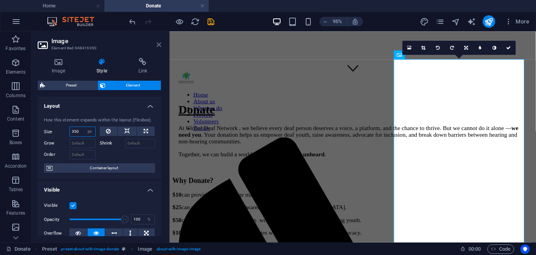
type input "350"
click at [158, 45] on icon at bounding box center [159, 45] width 5 height 6
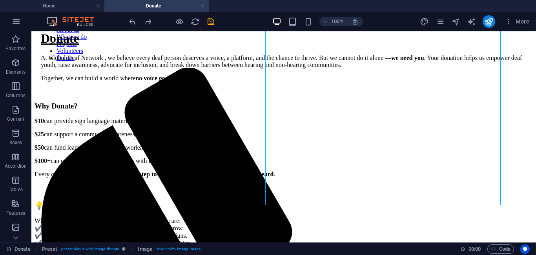
scroll to position [231, 0]
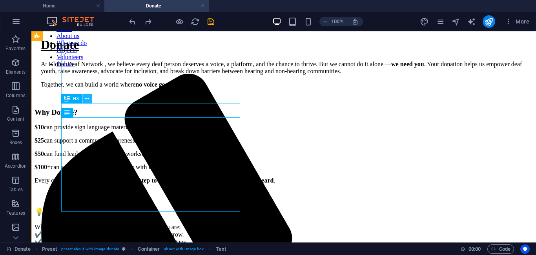
click at [85, 100] on icon at bounding box center [87, 99] width 4 height 8
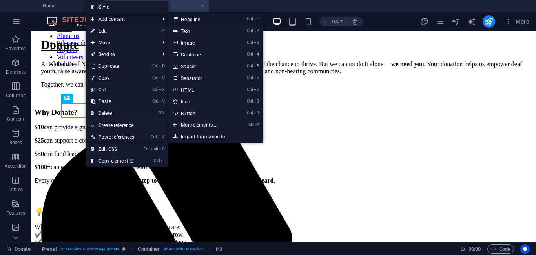
drag, startPoint x: 200, startPoint y: 17, endPoint x: 5, endPoint y: 31, distance: 196.2
click at [200, 17] on link "Ctrl 1 Headline" at bounding box center [200, 19] width 65 height 12
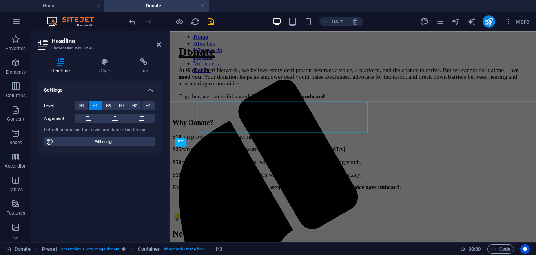
scroll to position [244, 0]
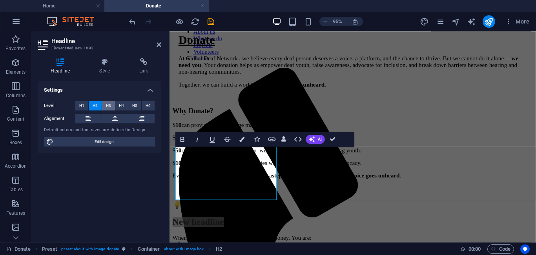
click at [111, 108] on button "H3" at bounding box center [108, 105] width 13 height 9
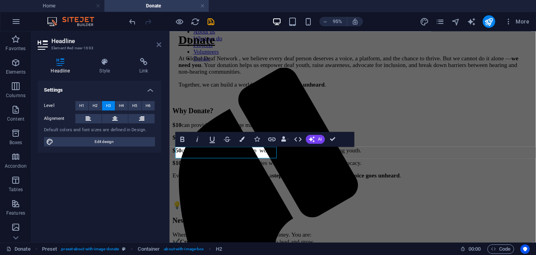
click at [158, 46] on icon at bounding box center [159, 45] width 5 height 6
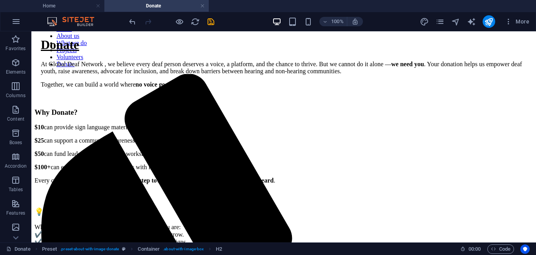
drag, startPoint x: 132, startPoint y: 126, endPoint x: 132, endPoint y: 184, distance: 57.7
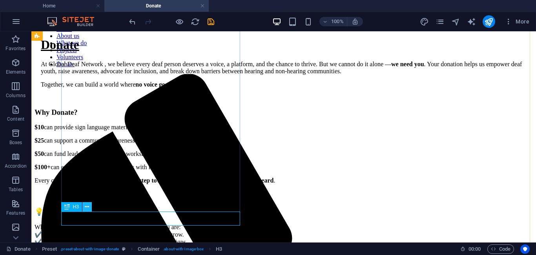
click at [86, 205] on icon at bounding box center [87, 207] width 4 height 8
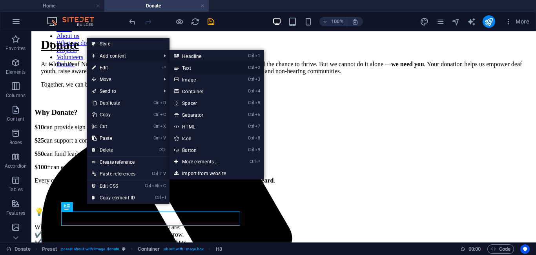
click at [200, 66] on link "Ctrl 2 Text" at bounding box center [201, 68] width 65 height 12
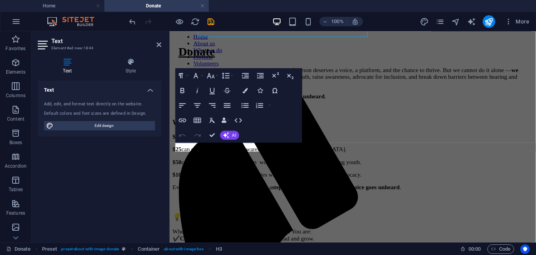
scroll to position [430, 0]
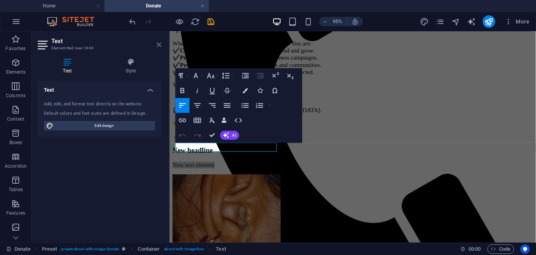
click at [160, 46] on icon at bounding box center [159, 45] width 5 height 6
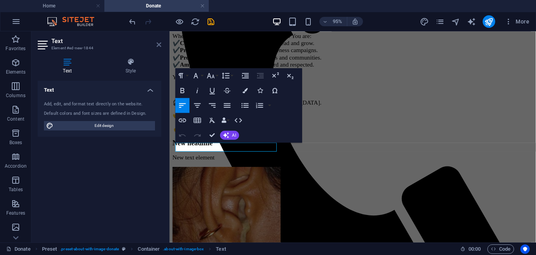
scroll to position [354, 0]
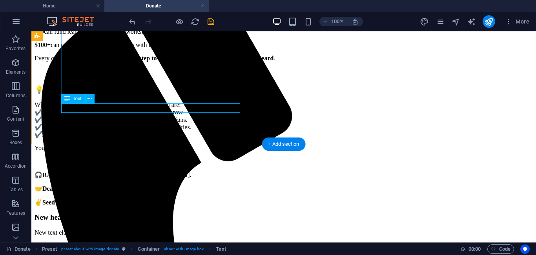
click at [120, 229] on div "New text element" at bounding box center [284, 232] width 498 height 7
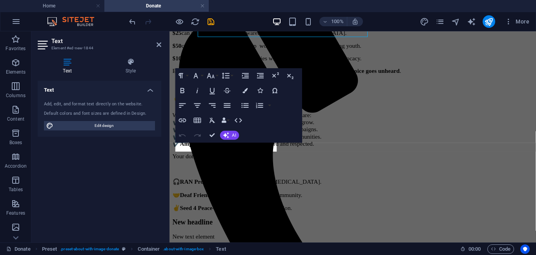
scroll to position [430, 0]
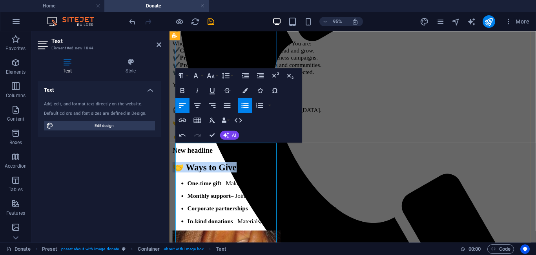
drag, startPoint x: 218, startPoint y: 195, endPoint x: 181, endPoint y: 163, distance: 49.3
click at [181, 169] on h2 "🤝 Ways to Give" at bounding box center [362, 174] width 379 height 11
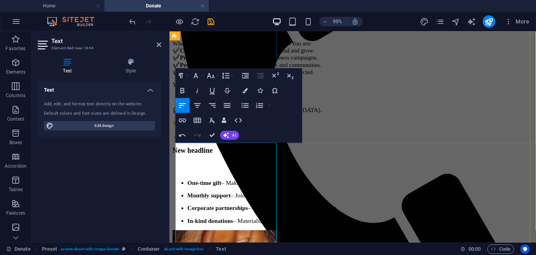
click at [188, 192] on strong "One-time gift" at bounding box center [206, 190] width 36 height 7
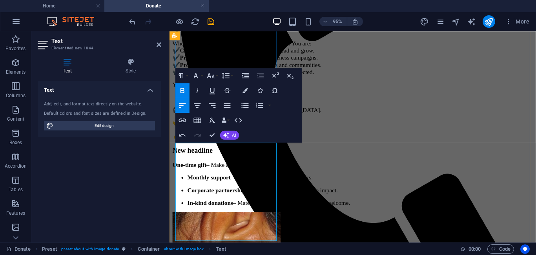
click at [188, 182] on strong "Monthly support" at bounding box center [211, 185] width 46 height 7
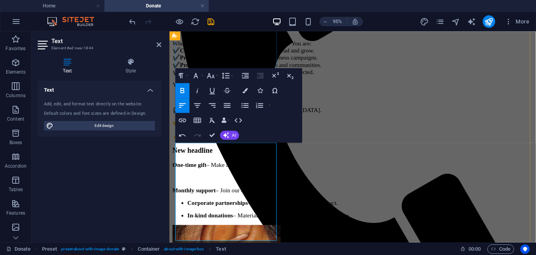
click at [188, 212] on strong "Corporate partnerships" at bounding box center [220, 212] width 64 height 7
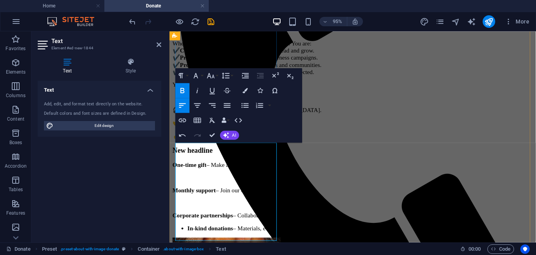
click at [181, 238] on ul "In-kind donations – Materials, equipment, or services are welcome." at bounding box center [362, 238] width 379 height 7
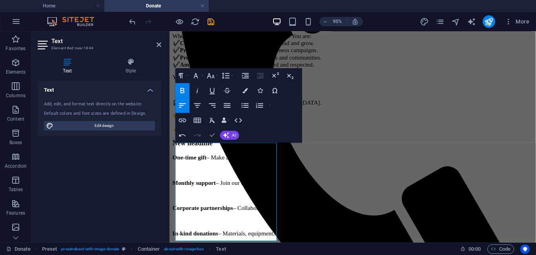
scroll to position [309, 0]
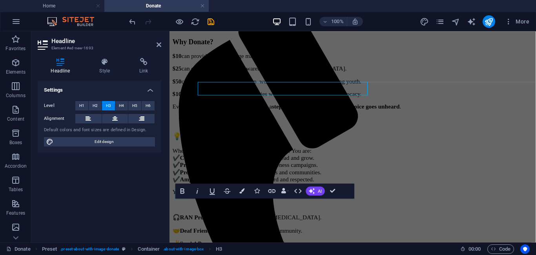
scroll to position [359, 0]
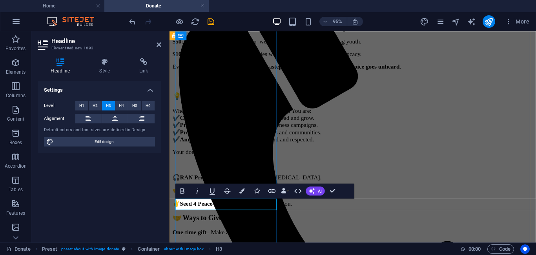
click at [190, 224] on h3 "🤝 Ways to Give" at bounding box center [362, 228] width 379 height 9
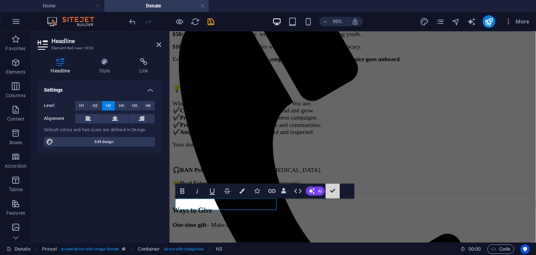
scroll to position [236, 0]
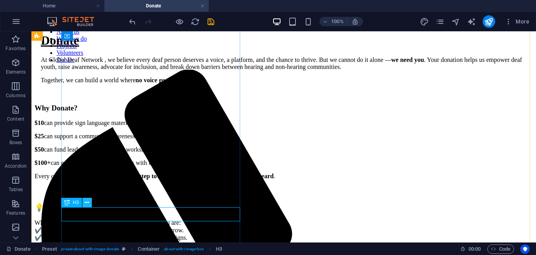
click at [89, 203] on icon at bounding box center [87, 203] width 4 height 8
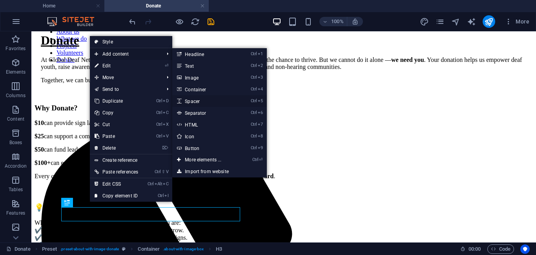
click at [193, 103] on link "Ctrl 5 Spacer" at bounding box center [204, 101] width 65 height 12
select select "px"
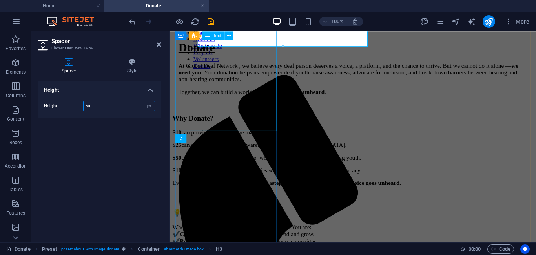
scroll to position [430, 0]
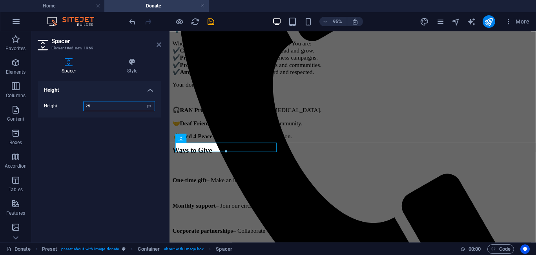
type input "25"
click at [158, 43] on icon at bounding box center [159, 45] width 5 height 6
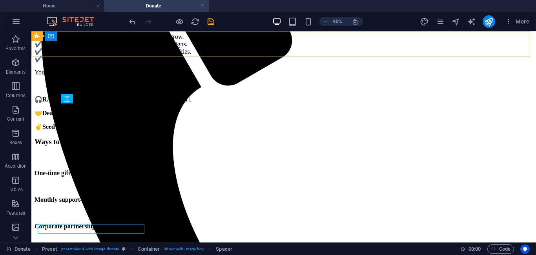
scroll to position [354, 0]
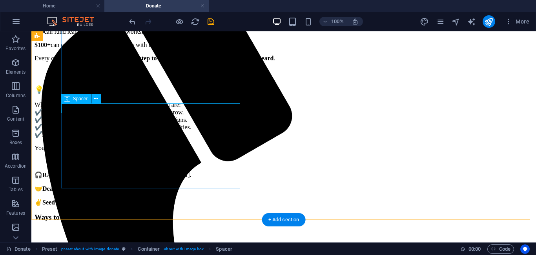
click at [112, 229] on div at bounding box center [284, 234] width 498 height 10
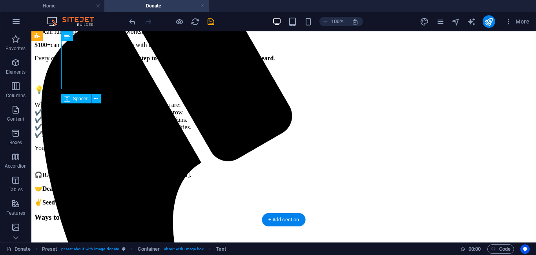
click at [76, 229] on div at bounding box center [284, 234] width 498 height 10
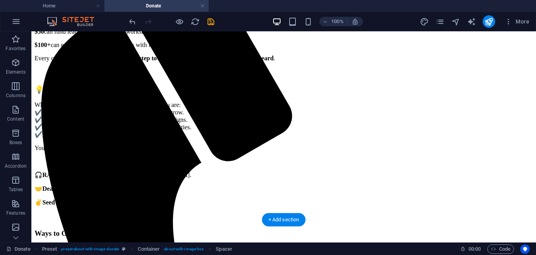
drag, startPoint x: 76, startPoint y: 107, endPoint x: 75, endPoint y: 102, distance: 5.9
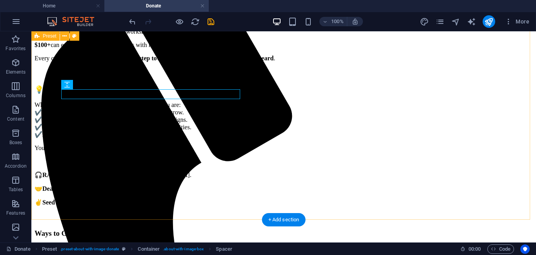
click at [100, 192] on div "Why Donate? $10 can provide sign language materials for deaf youth. $25 can sup…" at bounding box center [284, 219] width 498 height 466
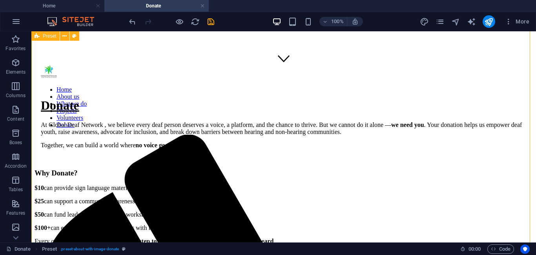
scroll to position [203, 0]
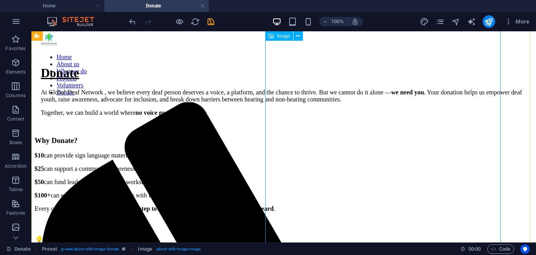
select select "px"
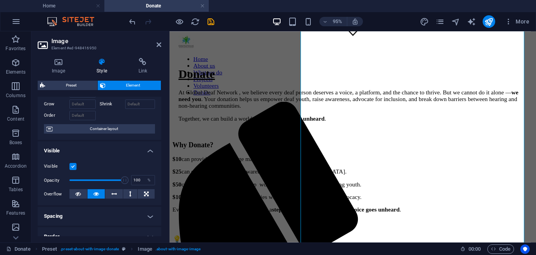
scroll to position [0, 0]
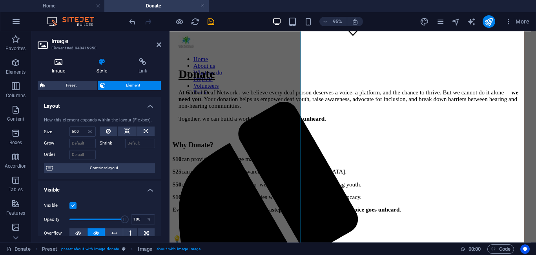
click at [61, 62] on icon at bounding box center [59, 62] width 42 height 8
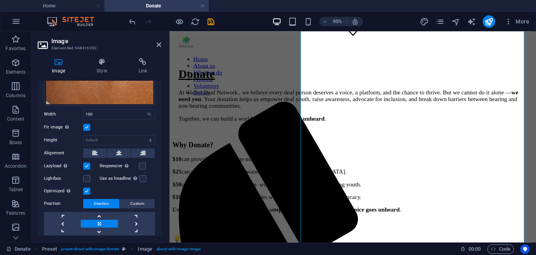
scroll to position [143, 0]
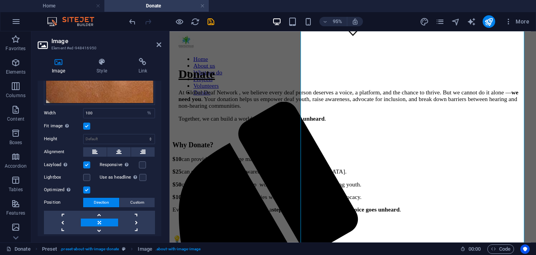
click at [87, 125] on label at bounding box center [86, 126] width 7 height 7
click at [0, 0] on input "Fit image Automatically fit image to a fixed width and height" at bounding box center [0, 0] width 0 height 0
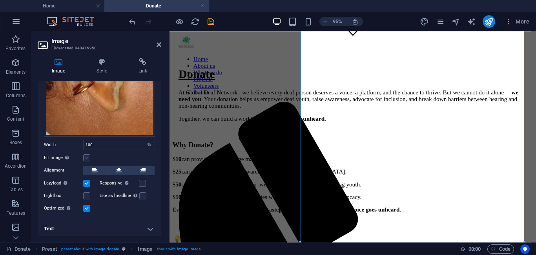
scroll to position [111, 0]
click at [88, 182] on label at bounding box center [86, 183] width 7 height 7
click at [0, 0] on input "Lazyload Loading images after the page loads improves page speed." at bounding box center [0, 0] width 0 height 0
click at [119, 223] on h4 "Text" at bounding box center [100, 229] width 124 height 19
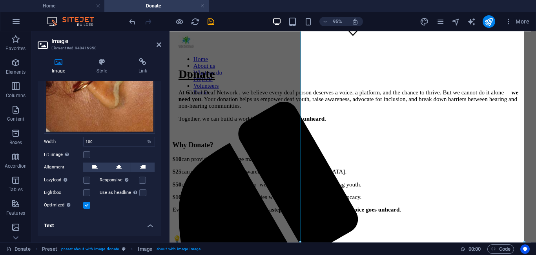
scroll to position [87, 0]
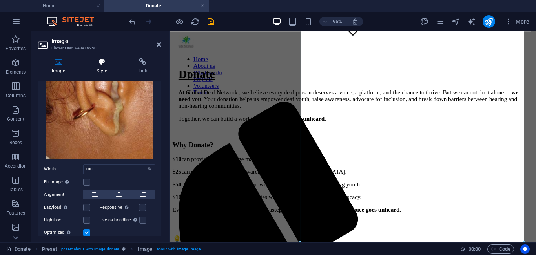
click at [102, 61] on icon at bounding box center [101, 62] width 38 height 8
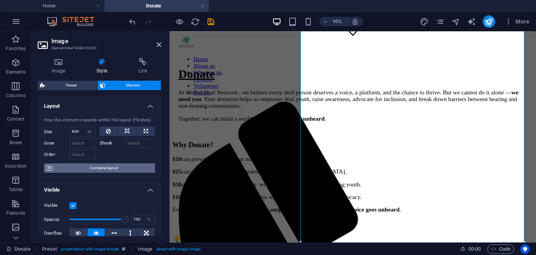
click at [110, 172] on span "Container layout" at bounding box center [104, 168] width 98 height 9
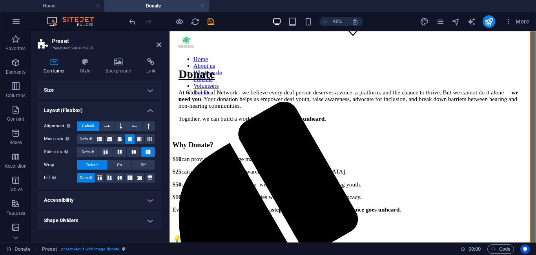
click at [151, 87] on h4 "Size" at bounding box center [100, 90] width 124 height 19
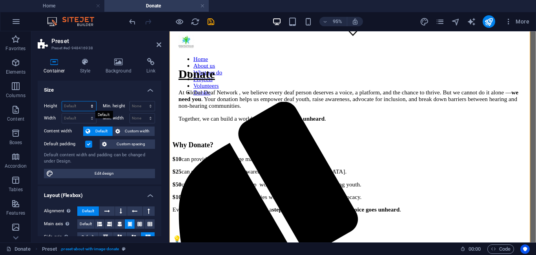
click at [81, 108] on select "Default px rem % vh vw" at bounding box center [79, 106] width 34 height 9
click at [160, 46] on icon at bounding box center [159, 45] width 5 height 6
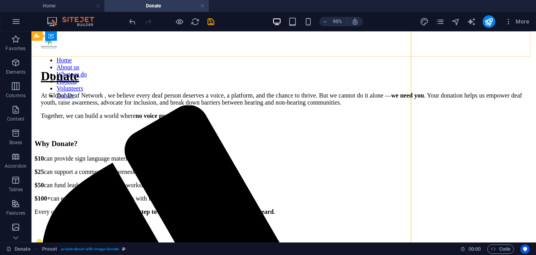
scroll to position [203, 0]
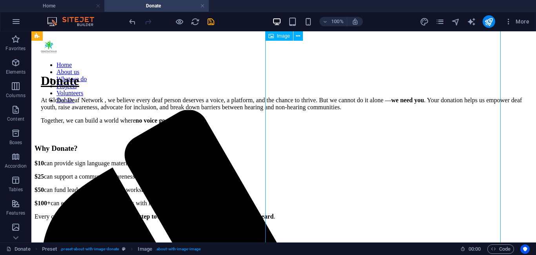
select select "px"
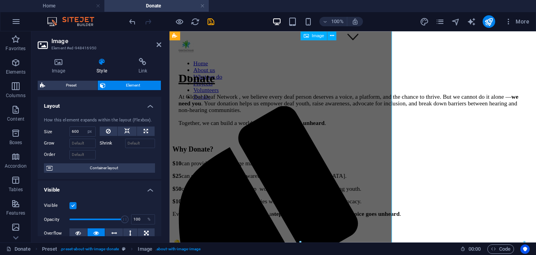
scroll to position [208, 0]
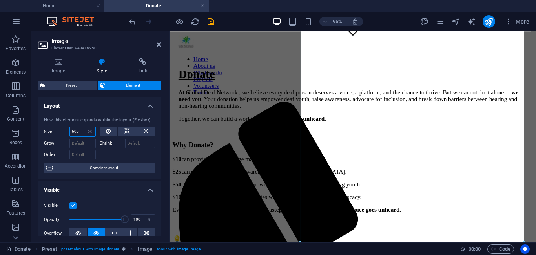
click at [80, 132] on input "600" at bounding box center [82, 131] width 25 height 9
click at [74, 131] on input "600" at bounding box center [82, 131] width 25 height 9
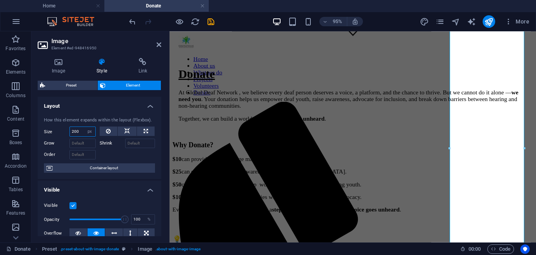
type input "600"
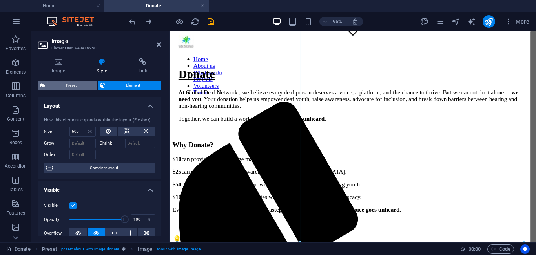
click at [49, 86] on span "Preset" at bounding box center [70, 85] width 47 height 9
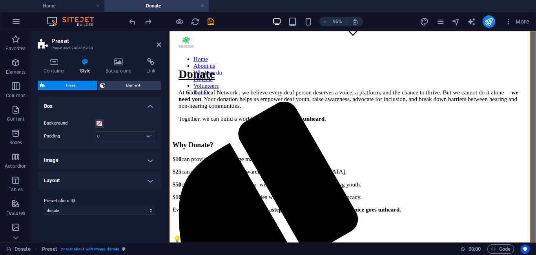
click at [142, 163] on h4 "Image" at bounding box center [100, 160] width 124 height 19
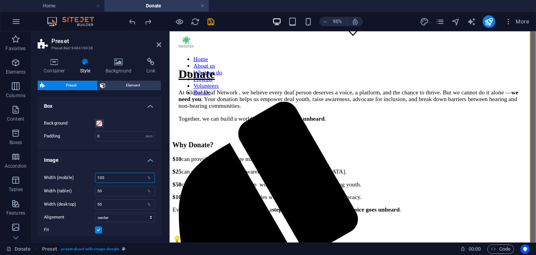
click at [111, 178] on input "100" at bounding box center [124, 177] width 59 height 9
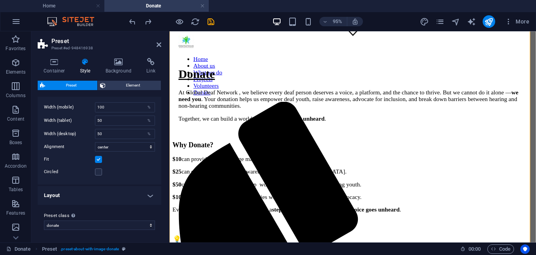
click at [148, 199] on h4 "Layout" at bounding box center [100, 195] width 124 height 19
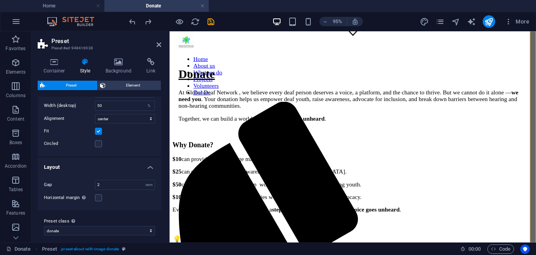
scroll to position [104, 0]
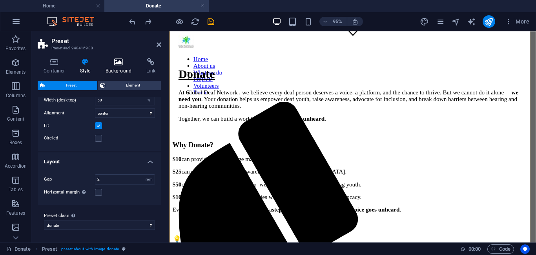
click at [116, 62] on icon at bounding box center [119, 62] width 38 height 8
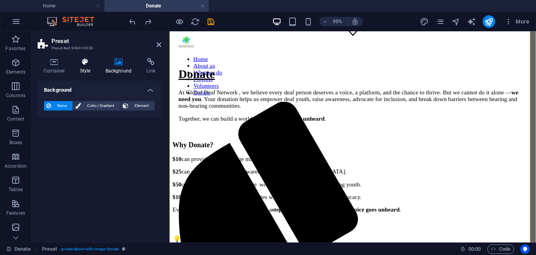
click at [85, 62] on icon at bounding box center [85, 62] width 22 height 8
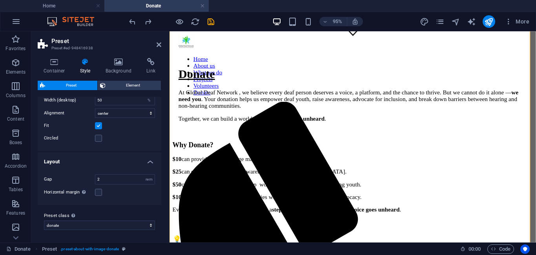
scroll to position [0, 0]
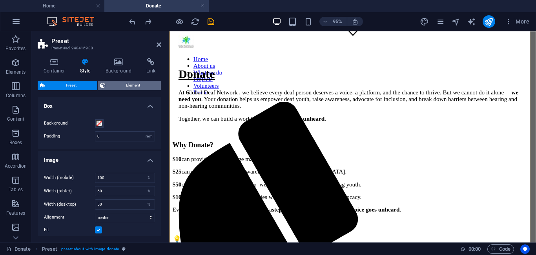
click at [125, 81] on span "Element" at bounding box center [133, 85] width 51 height 9
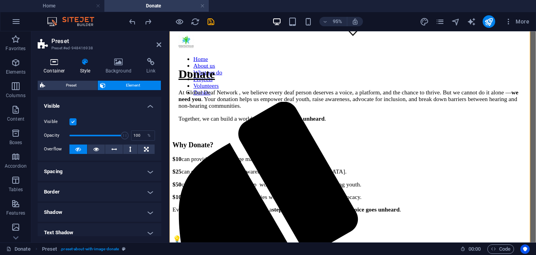
click at [61, 72] on h4 "Container" at bounding box center [56, 66] width 36 height 16
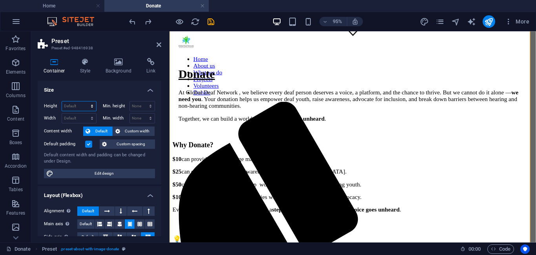
click at [82, 106] on select "Default px rem % vh vw" at bounding box center [79, 106] width 34 height 9
select select "px"
click at [84, 102] on select "Default px rem % vh vw" at bounding box center [79, 106] width 34 height 9
type input "1398"
click at [158, 44] on icon at bounding box center [159, 45] width 5 height 6
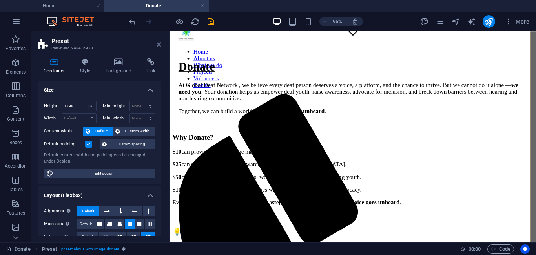
scroll to position [275, 0]
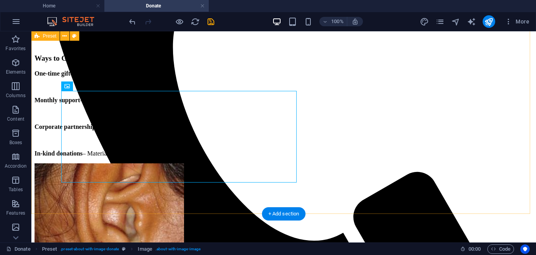
scroll to position [588, 0]
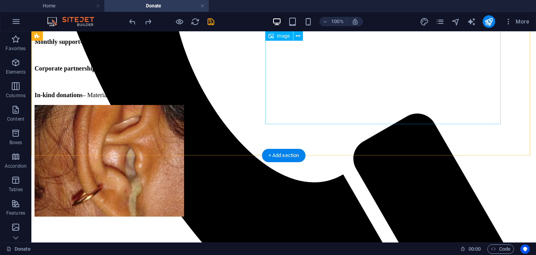
click at [184, 105] on figure at bounding box center [109, 161] width 149 height 113
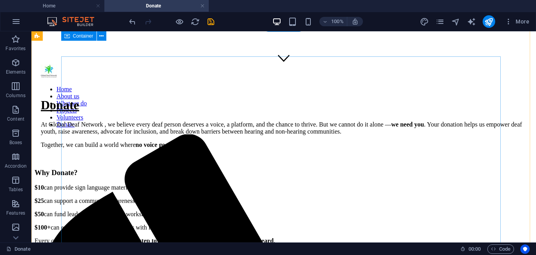
scroll to position [166, 0]
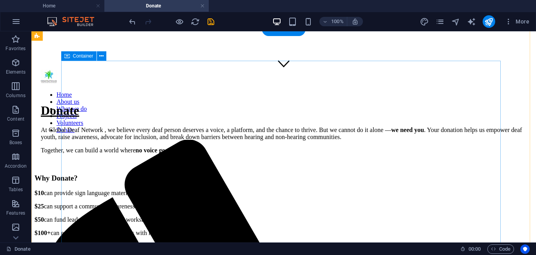
click at [263, 217] on div "$10 can provide sign language materials for deaf youth. $25 can support a commu…" at bounding box center [284, 220] width 498 height 60
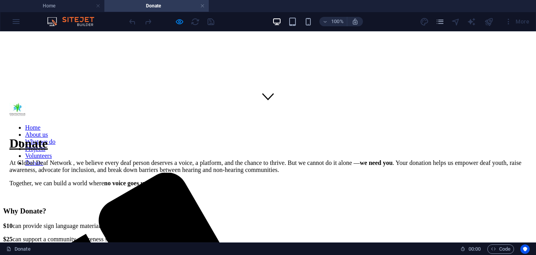
scroll to position [160, 0]
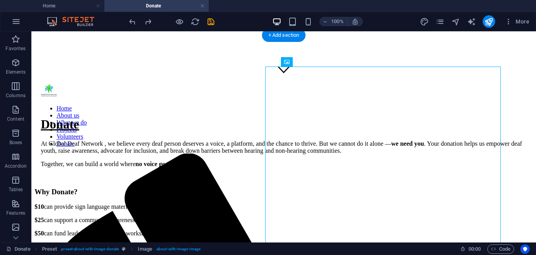
select select "px"
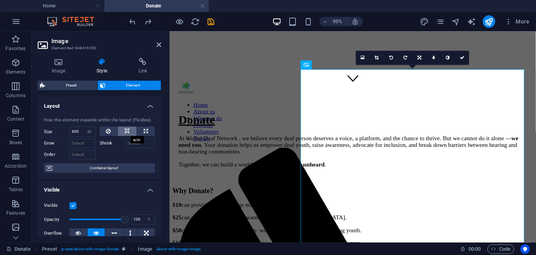
click at [127, 129] on icon at bounding box center [126, 131] width 5 height 9
select select "DISABLED_OPTION_VALUE"
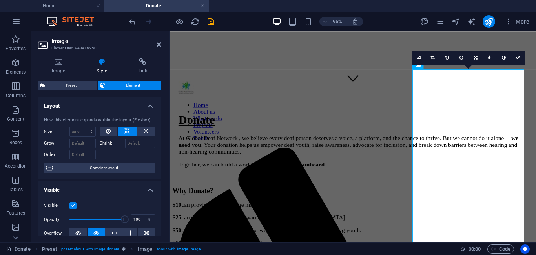
click at [156, 50] on header "Image Element #ed-948416950" at bounding box center [100, 41] width 124 height 20
click at [158, 44] on icon at bounding box center [159, 45] width 5 height 6
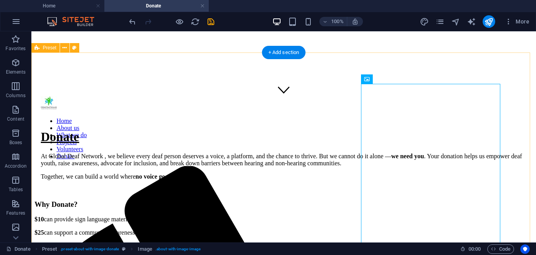
scroll to position [142, 0]
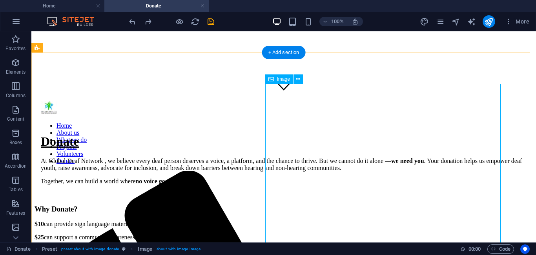
select select "px"
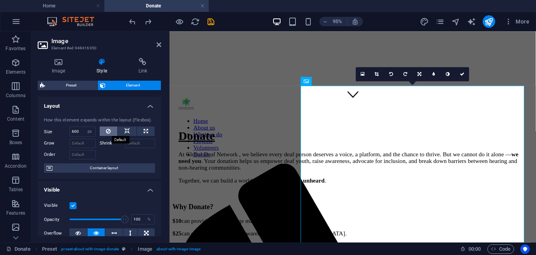
click at [105, 135] on button at bounding box center [109, 131] width 18 height 9
select select "DISABLED_OPTION_VALUE"
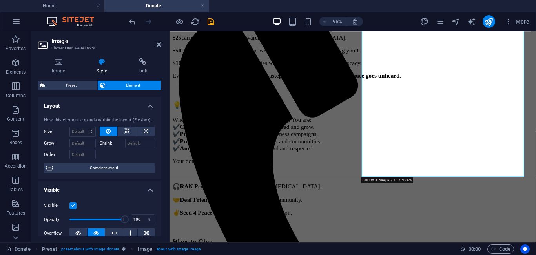
scroll to position [357, 0]
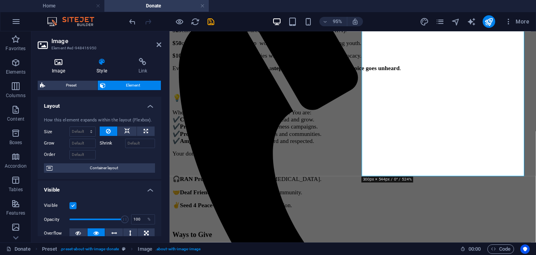
click at [57, 65] on icon at bounding box center [59, 62] width 42 height 8
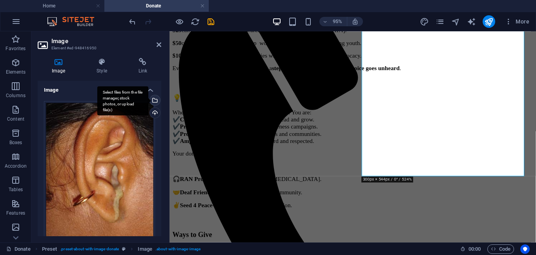
click at [153, 99] on div "Select files from the file manager, stock photos, or upload file(s)" at bounding box center [154, 101] width 12 height 12
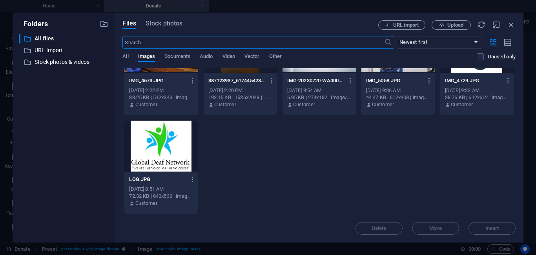
scroll to position [2266, 0]
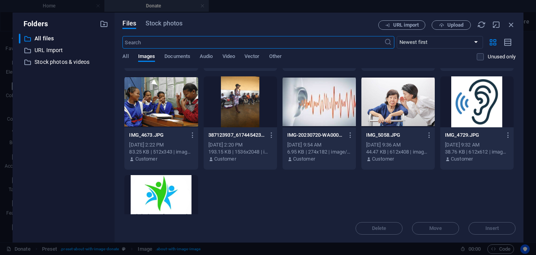
click at [232, 93] on div at bounding box center [240, 101] width 73 height 51
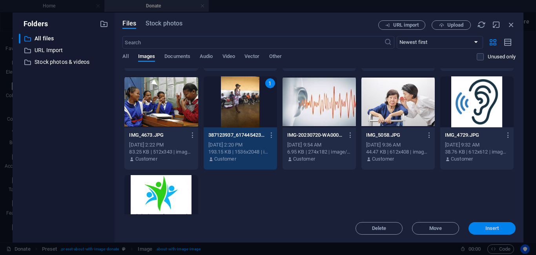
click at [484, 229] on span "Insert" at bounding box center [491, 228] width 41 height 5
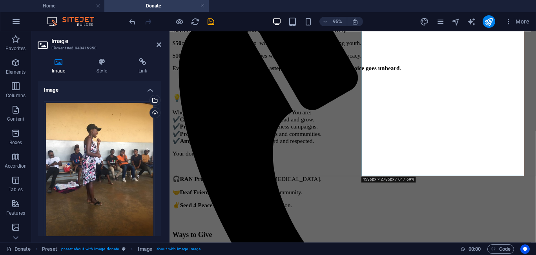
click at [157, 49] on header "Image Element #ed-948416950" at bounding box center [100, 41] width 124 height 20
click at [158, 48] on link at bounding box center [159, 45] width 5 height 7
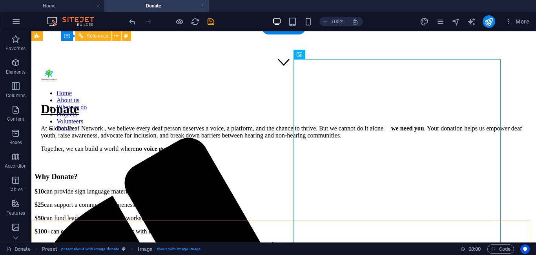
scroll to position [167, 0]
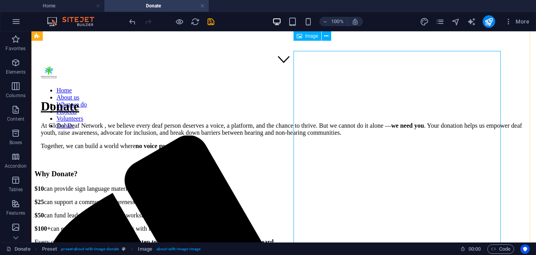
scroll to position [175, 0]
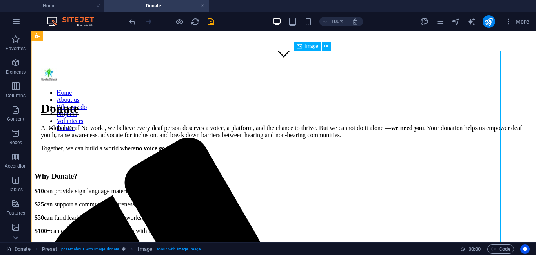
select select "%"
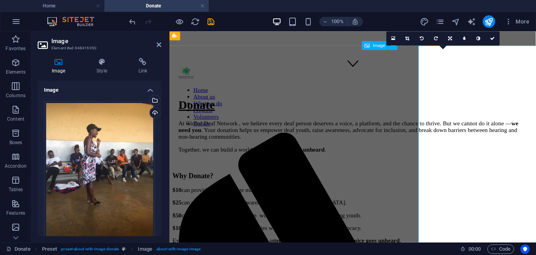
scroll to position [180, 0]
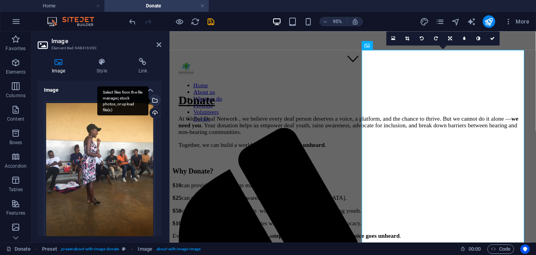
click at [154, 103] on div "Select files from the file manager, stock photos, or upload file(s)" at bounding box center [154, 101] width 12 height 12
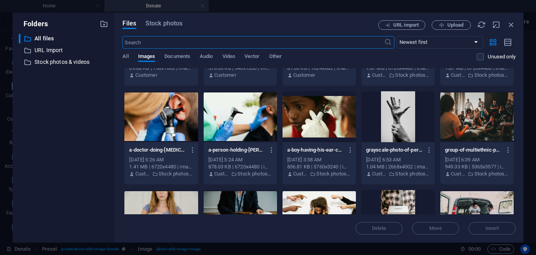
scroll to position [1804, 0]
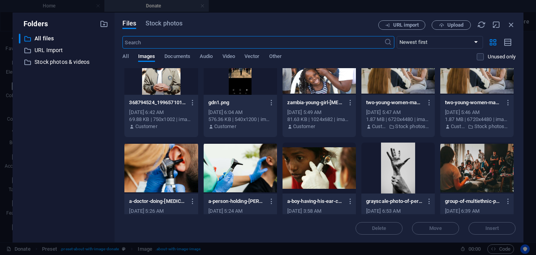
click at [321, 168] on div at bounding box center [318, 168] width 73 height 51
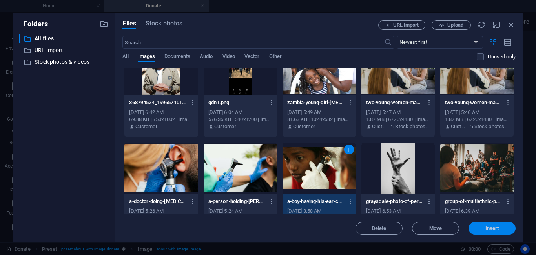
click at [485, 233] on button "Insert" at bounding box center [491, 228] width 47 height 13
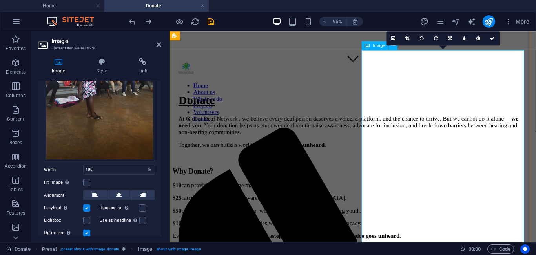
scroll to position [100, 0]
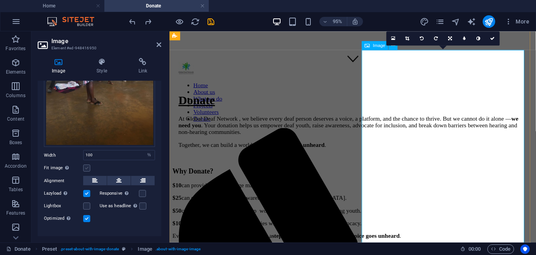
click at [84, 168] on label at bounding box center [86, 168] width 7 height 7
click at [0, 0] on input "Fit image Automatically fit image to a fixed width and height" at bounding box center [0, 0] width 0 height 0
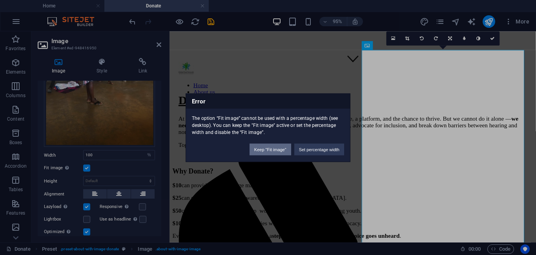
click at [271, 150] on button "Keep "Fit image"" at bounding box center [270, 150] width 42 height 12
select select "DISABLED_OPTION_VALUE"
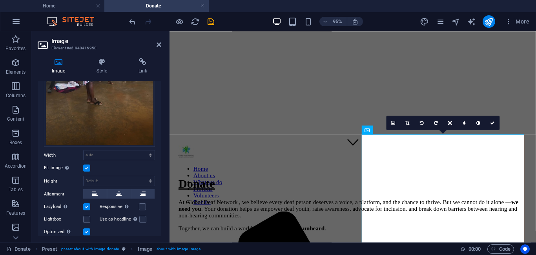
scroll to position [91, 0]
click at [390, 124] on link at bounding box center [393, 123] width 14 height 14
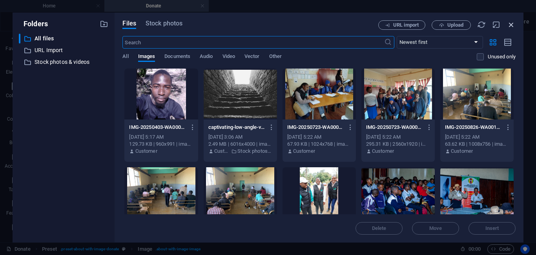
click at [507, 26] on icon "button" at bounding box center [511, 24] width 9 height 9
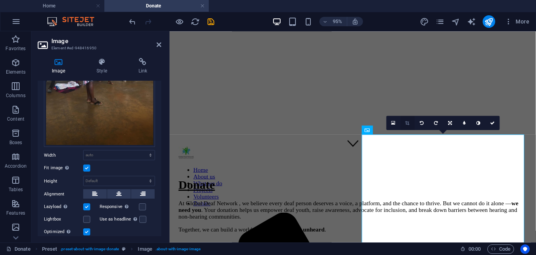
click at [409, 125] on icon at bounding box center [408, 123] width 4 height 4
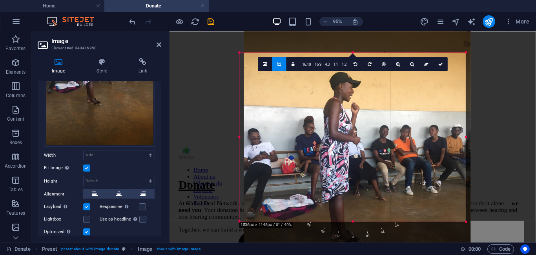
drag, startPoint x: 353, startPoint y: 51, endPoint x: 358, endPoint y: 89, distance: 38.7
click at [358, 89] on div at bounding box center [357, 179] width 227 height 302
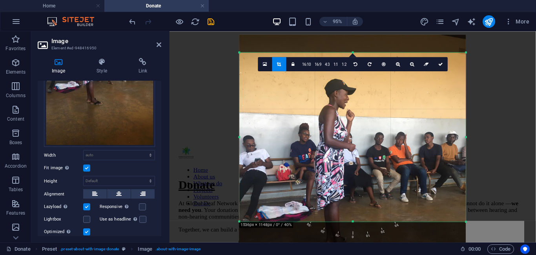
drag, startPoint x: 386, startPoint y: 82, endPoint x: 385, endPoint y: 91, distance: 8.7
click at [385, 91] on div at bounding box center [352, 186] width 227 height 302
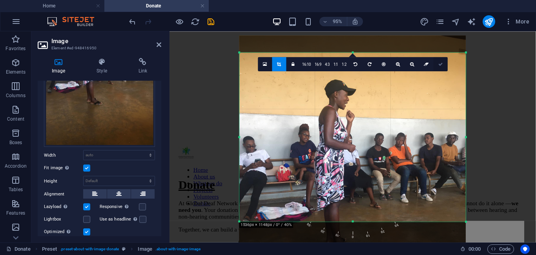
click at [435, 69] on link at bounding box center [440, 64] width 14 height 14
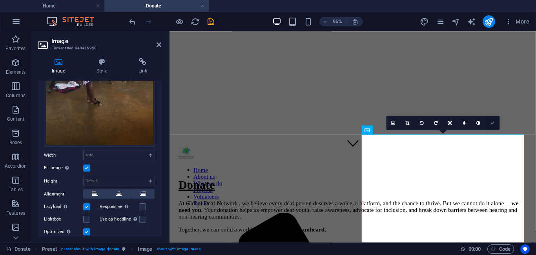
click at [489, 122] on link at bounding box center [493, 123] width 14 height 14
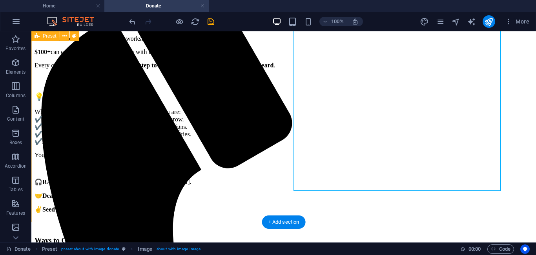
scroll to position [339, 0]
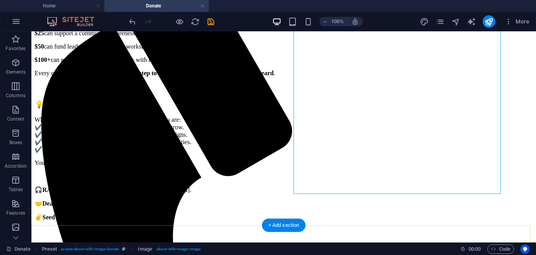
drag, startPoint x: 341, startPoint y: 245, endPoint x: 125, endPoint y: 189, distance: 223.7
click at [268, 227] on div "+ Add section" at bounding box center [284, 225] width 44 height 13
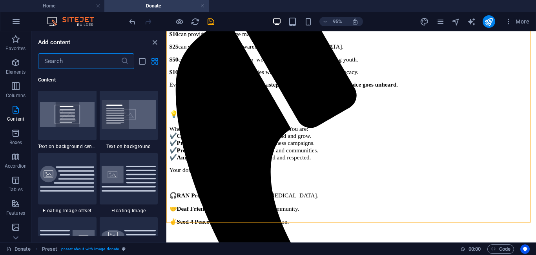
scroll to position [1669, 0]
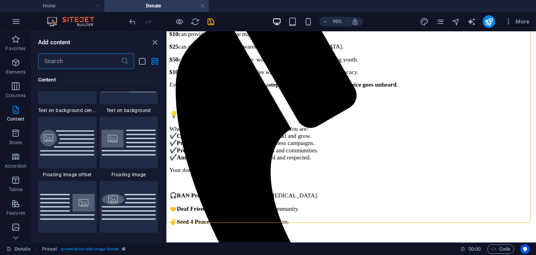
click at [71, 146] on img at bounding box center [67, 143] width 55 height 26
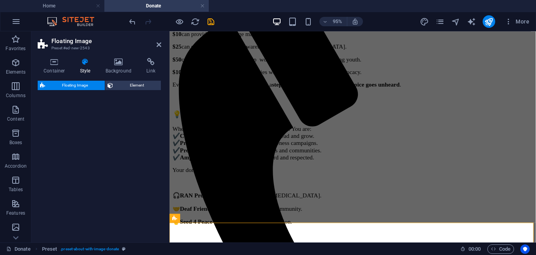
select select "%"
select select "rem"
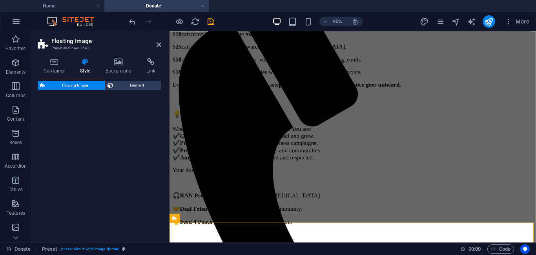
select select "%"
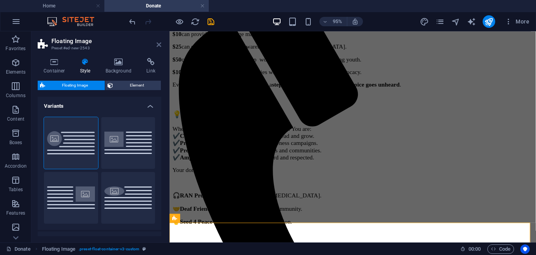
click at [157, 43] on icon at bounding box center [159, 45] width 5 height 6
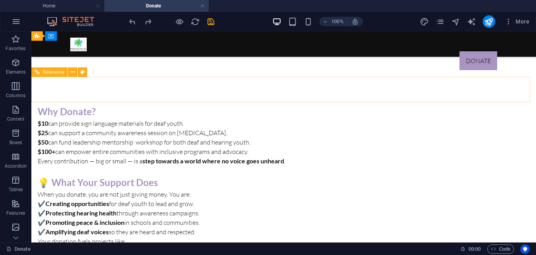
scroll to position [378, 0]
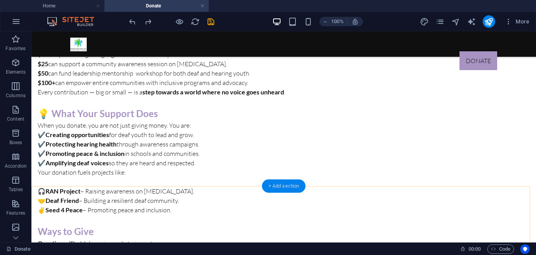
click at [294, 186] on div "+ Add section" at bounding box center [284, 186] width 44 height 13
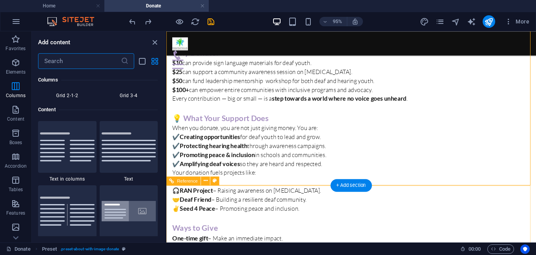
scroll to position [1350, 0]
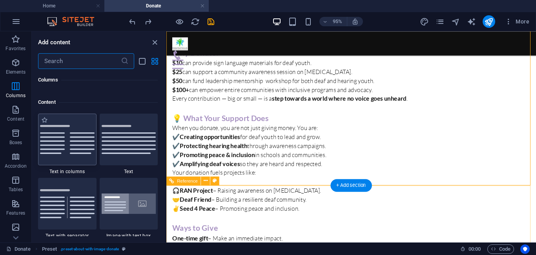
click at [75, 143] on img at bounding box center [67, 139] width 55 height 29
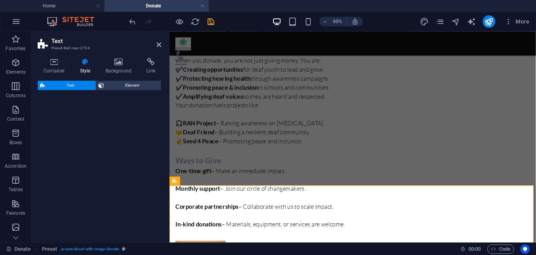
select select "rem"
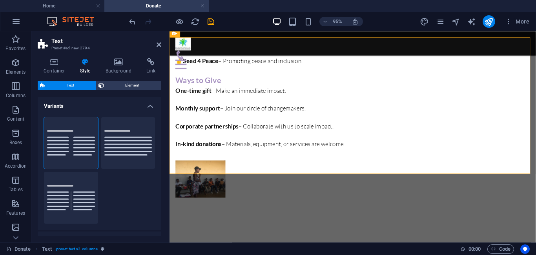
scroll to position [535, 0]
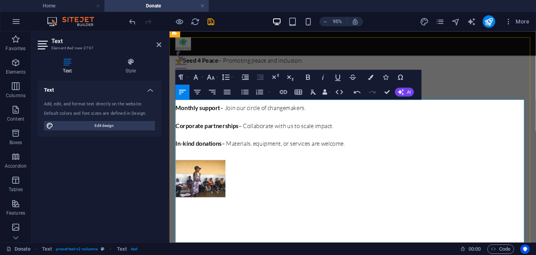
drag, startPoint x: 239, startPoint y: 177, endPoint x: 189, endPoint y: 118, distance: 76.8
click at [217, 76] on button "Font Size" at bounding box center [212, 77] width 14 height 15
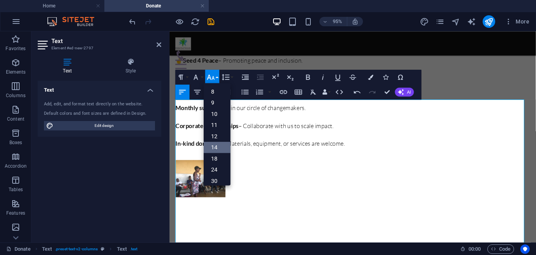
click at [217, 145] on link "14" at bounding box center [217, 147] width 27 height 11
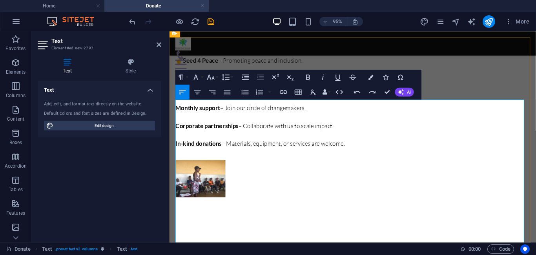
click at [213, 79] on icon "button" at bounding box center [210, 77] width 7 height 5
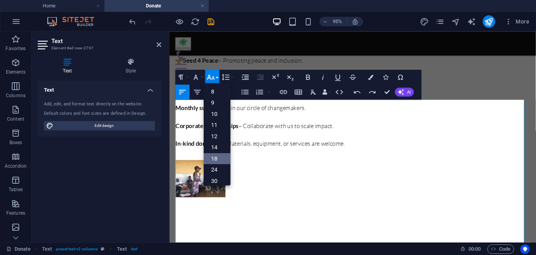
click at [219, 155] on link "18" at bounding box center [217, 158] width 27 height 11
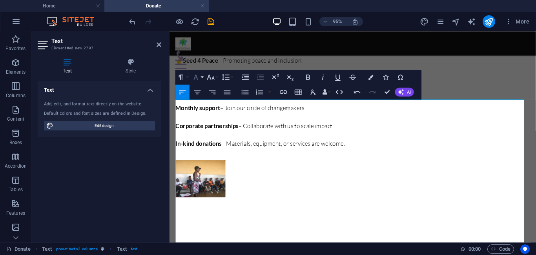
click at [202, 77] on button "Font Family" at bounding box center [197, 77] width 14 height 15
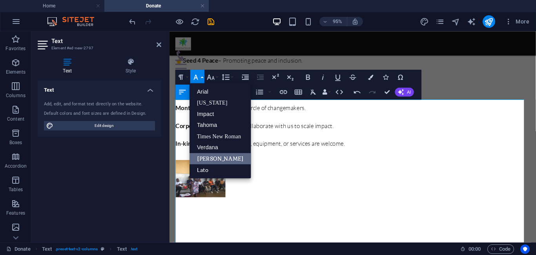
scroll to position [0, 0]
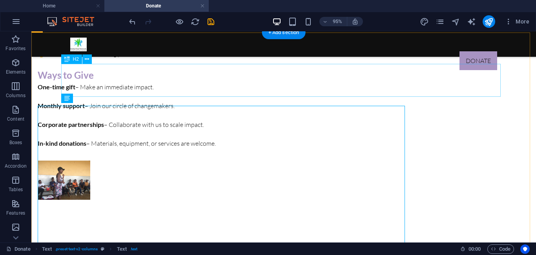
scroll to position [532, 0]
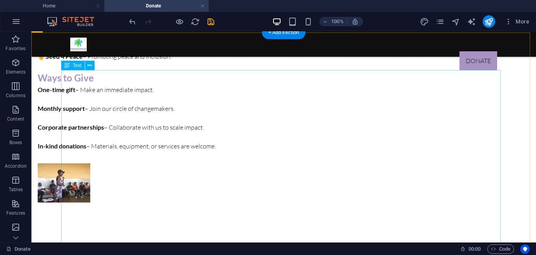
drag, startPoint x: 127, startPoint y: 153, endPoint x: 78, endPoint y: 139, distance: 51.8
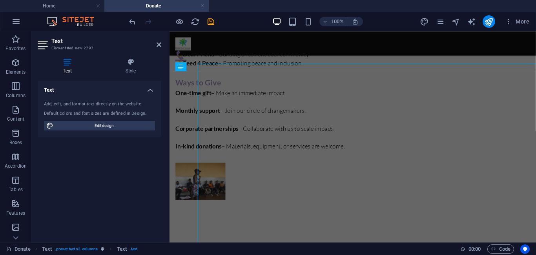
click at [78, 139] on div "Text Add, edit, and format text directly on the website. Default colors and fon…" at bounding box center [100, 159] width 124 height 156
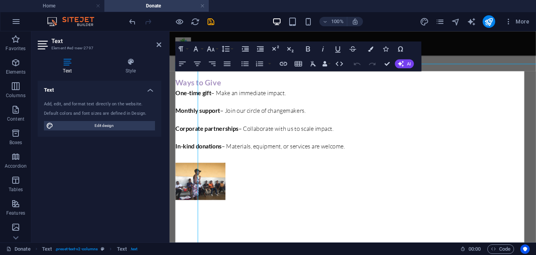
drag, startPoint x: 46, startPoint y: 107, endPoint x: 78, endPoint y: 139, distance: 44.4
click at [78, 139] on div "Text Add, edit, and format text directly on the website. Default colors and fon…" at bounding box center [100, 159] width 124 height 156
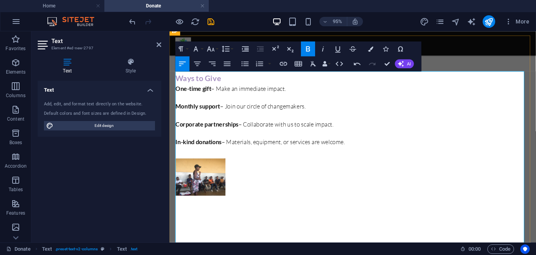
scroll to position [595, 0]
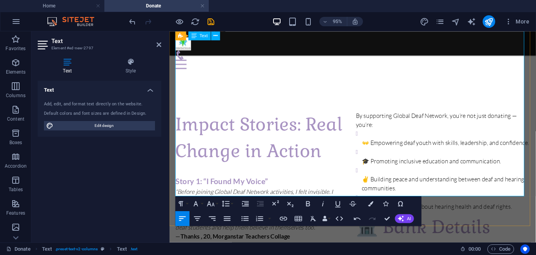
scroll to position [764, 0]
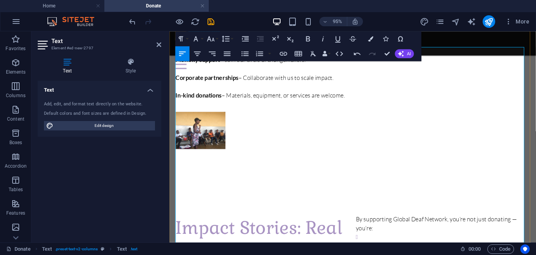
scroll to position [495, 0]
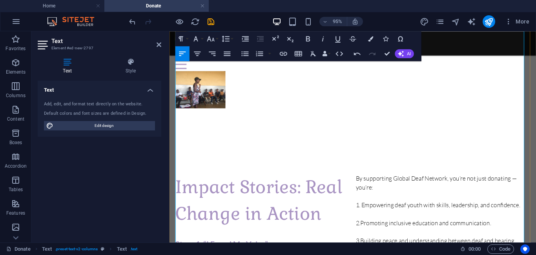
scroll to position [628, 0]
drag, startPoint x: 396, startPoint y: 119, endPoint x: 440, endPoint y: 122, distance: 44.5
click at [308, 35] on icon "button" at bounding box center [308, 39] width 9 height 9
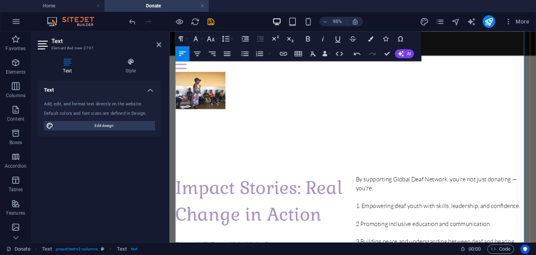
drag, startPoint x: 412, startPoint y: 141, endPoint x: 457, endPoint y: 142, distance: 45.1
click at [306, 37] on icon "button" at bounding box center [308, 38] width 4 height 5
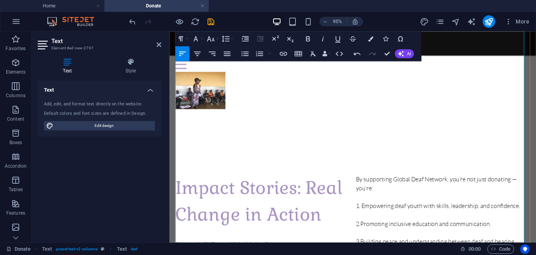
click at [305, 39] on icon "button" at bounding box center [308, 39] width 9 height 9
drag, startPoint x: 362, startPoint y: 158, endPoint x: 391, endPoint y: 177, distance: 34.2
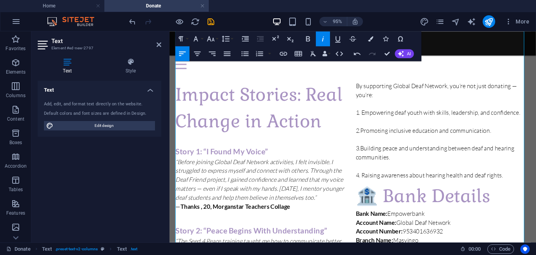
scroll to position [721, 0]
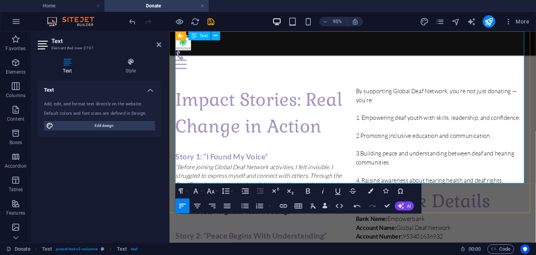
scroll to position [788, 0]
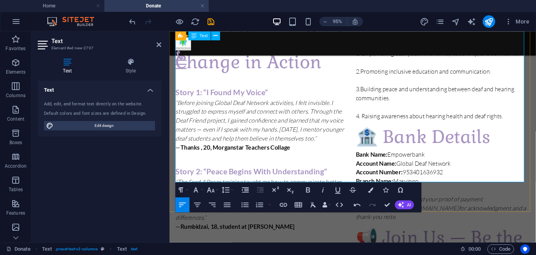
drag, startPoint x: 373, startPoint y: 148, endPoint x: 364, endPoint y: 151, distance: 9.4
click at [157, 44] on icon at bounding box center [159, 45] width 5 height 6
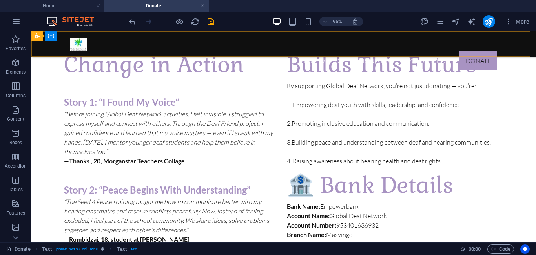
scroll to position [780, 0]
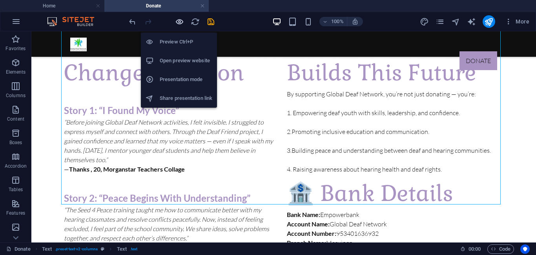
click at [178, 24] on icon "button" at bounding box center [179, 21] width 9 height 9
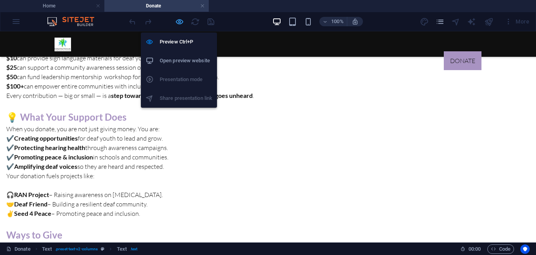
scroll to position [372, 0]
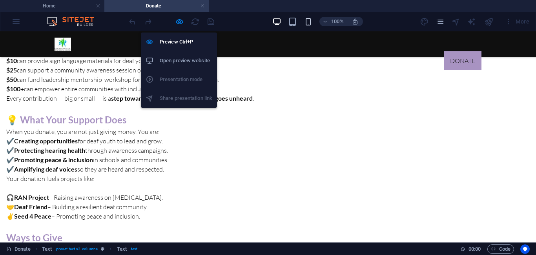
click at [310, 21] on icon "button" at bounding box center [308, 21] width 9 height 9
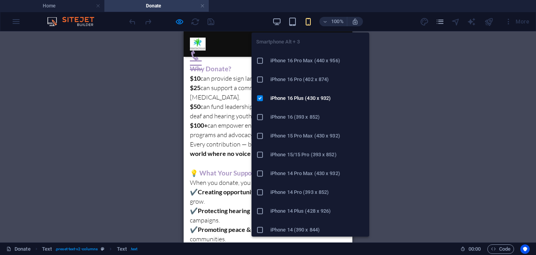
scroll to position [989, 0]
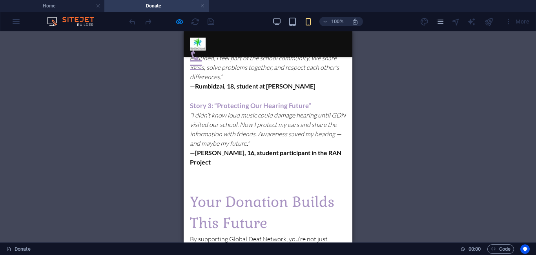
scroll to position [1314, 0]
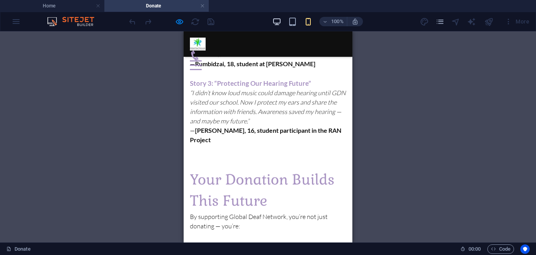
click at [277, 18] on icon "button" at bounding box center [276, 21] width 9 height 9
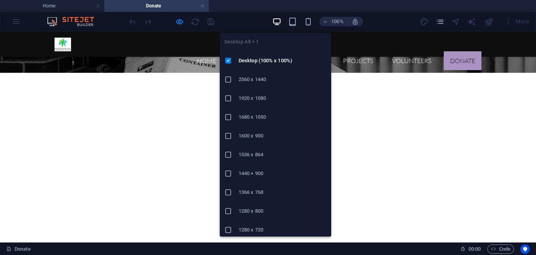
scroll to position [1161, 0]
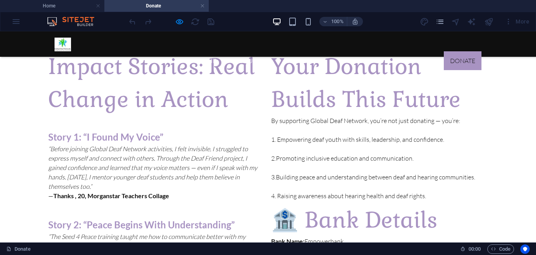
scroll to position [797, 0]
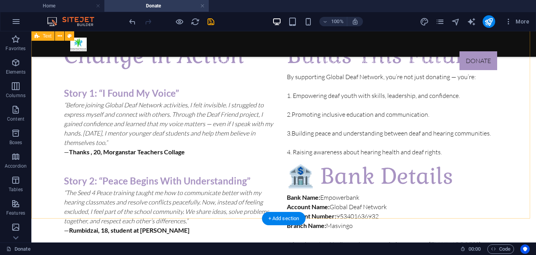
click at [329, 198] on div "Impact Stories: Real Change in Action Story 1: “I Found My Voice” “Before joini…" at bounding box center [283, 195] width 504 height 452
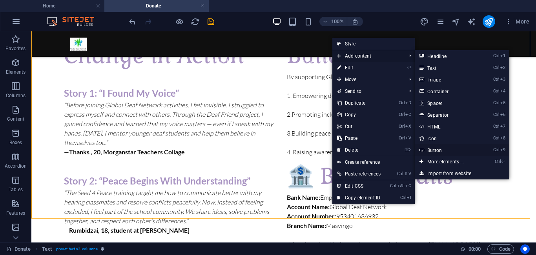
click at [451, 151] on link "Ctrl 9 Button" at bounding box center [447, 150] width 65 height 12
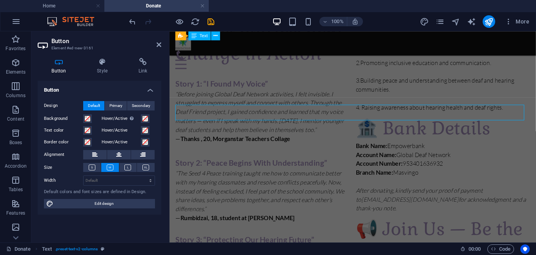
scroll to position [469, 0]
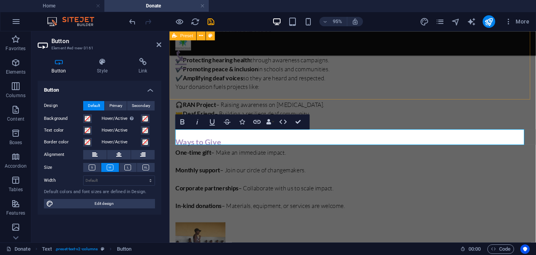
click at [353, 73] on div "Why Donate? $10 can provide sign language materials for deaf youth. $25 can sup…" at bounding box center [362, 114] width 386 height 377
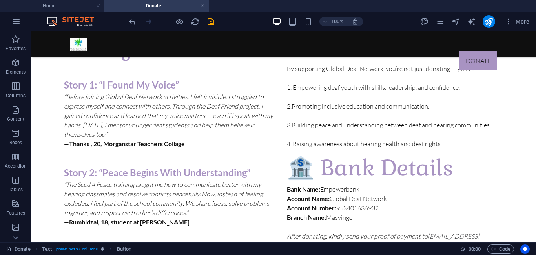
drag, startPoint x: 89, startPoint y: 132, endPoint x: 338, endPoint y: 244, distance: 273.0
click at [338, 244] on html "Skip to main content Home About us What we do Projects Volunteers Donate Menu D…" at bounding box center [283, 215] width 504 height 1979
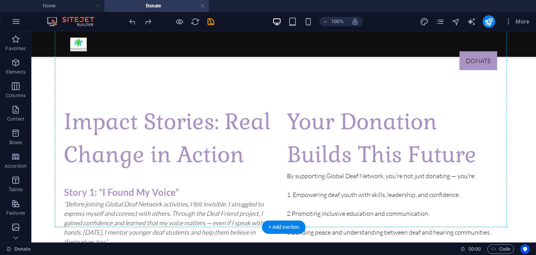
scroll to position [789, 0]
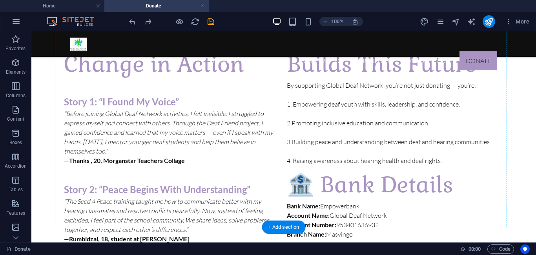
click at [379, 207] on div "Impact Stories: Real Change in Action Story 1: “I Found My Voice” “Before joini…" at bounding box center [283, 203] width 504 height 452
click at [252, 177] on div "Impact Stories: Real Change in Action Story 1: “I Found My Voice” “Before joini…" at bounding box center [283, 206] width 439 height 383
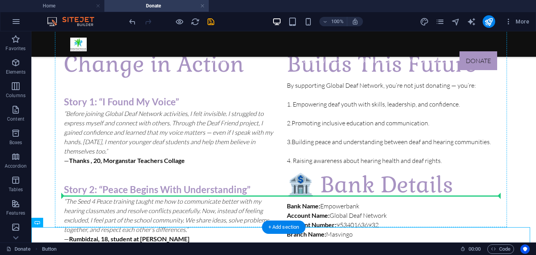
drag, startPoint x: 80, startPoint y: 231, endPoint x: 127, endPoint y: 177, distance: 72.0
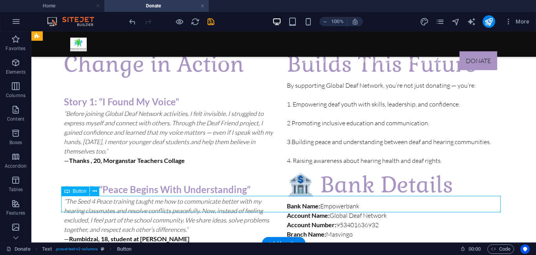
drag, startPoint x: 80, startPoint y: 207, endPoint x: 205, endPoint y: 201, distance: 124.9
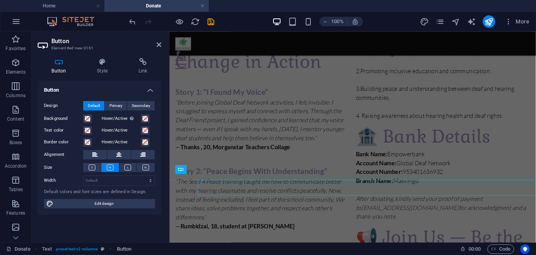
scroll to position [797, 0]
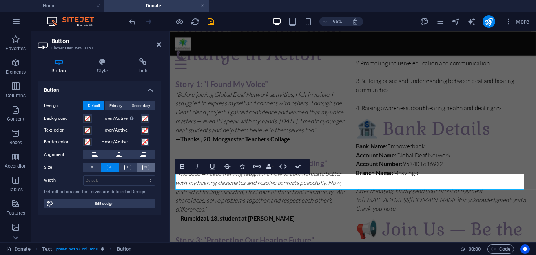
click at [142, 171] on button at bounding box center [146, 167] width 18 height 9
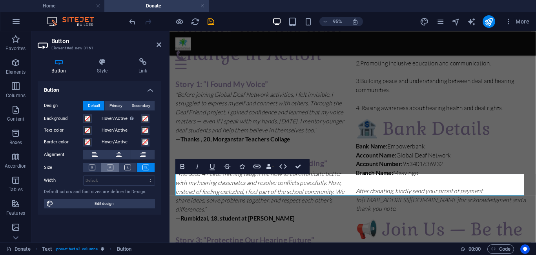
click at [112, 167] on icon at bounding box center [110, 168] width 7 height 6
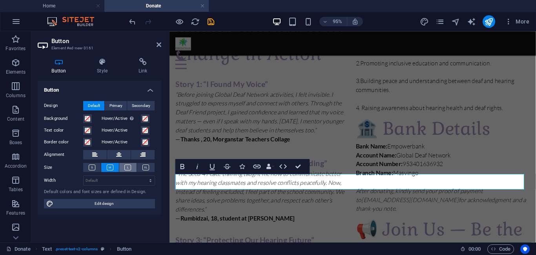
click at [121, 168] on button at bounding box center [128, 167] width 18 height 9
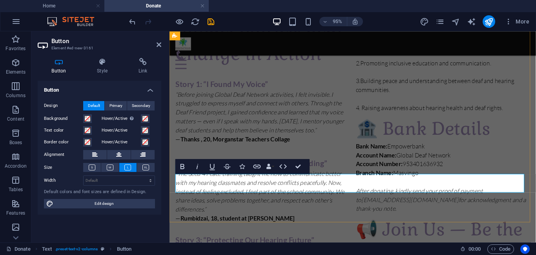
click at [104, 70] on h4 "Style" at bounding box center [104, 66] width 42 height 16
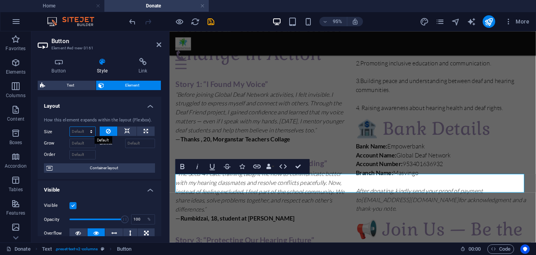
click at [82, 135] on select "Default auto px % 1/1 1/2 1/3 1/4 1/5 1/6 1/7 1/8 1/9 1/10" at bounding box center [82, 131] width 25 height 9
click at [62, 69] on h4 "Button" at bounding box center [61, 66] width 46 height 16
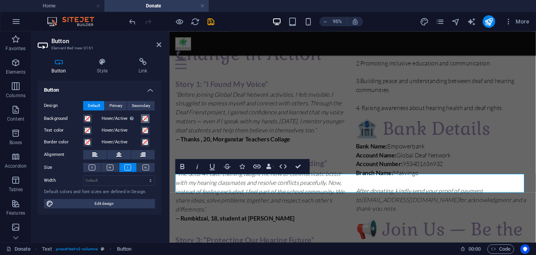
click at [145, 118] on span at bounding box center [145, 119] width 6 height 6
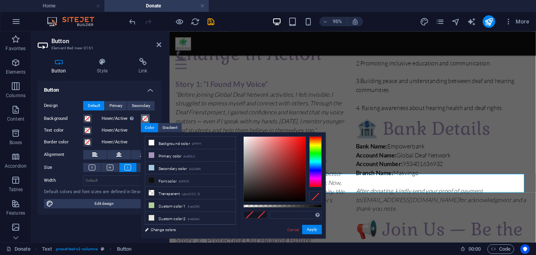
click at [145, 118] on span at bounding box center [145, 119] width 6 height 6
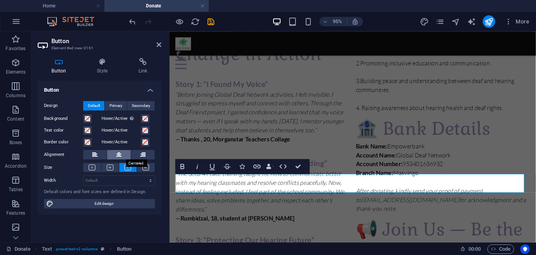
click at [121, 157] on icon at bounding box center [118, 154] width 5 height 9
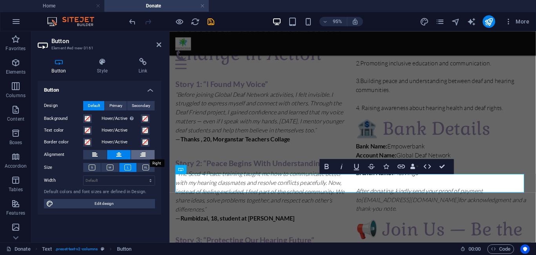
click at [134, 156] on button at bounding box center [143, 154] width 24 height 9
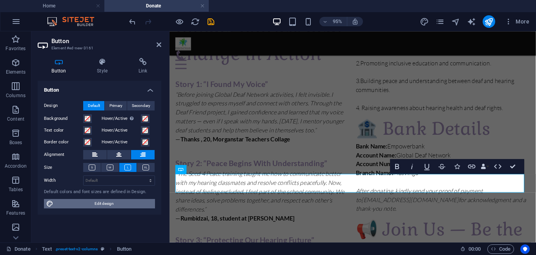
click at [121, 203] on span "Edit design" at bounding box center [104, 203] width 97 height 9
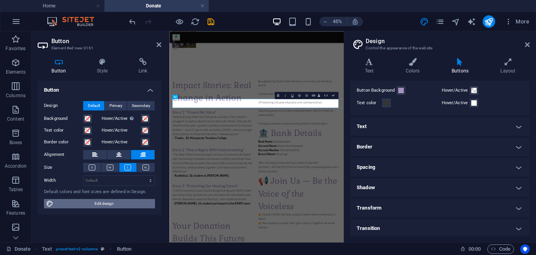
scroll to position [30, 0]
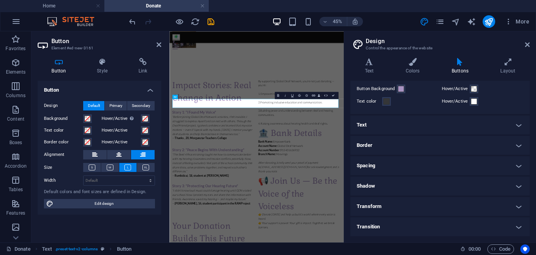
click at [514, 213] on h4 "Transform" at bounding box center [439, 206] width 179 height 19
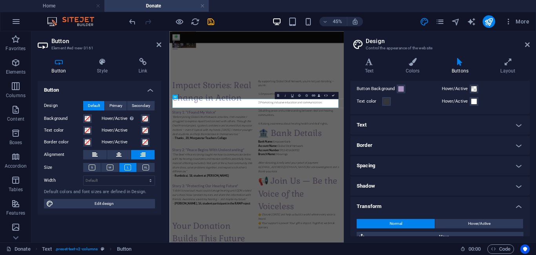
scroll to position [101, 0]
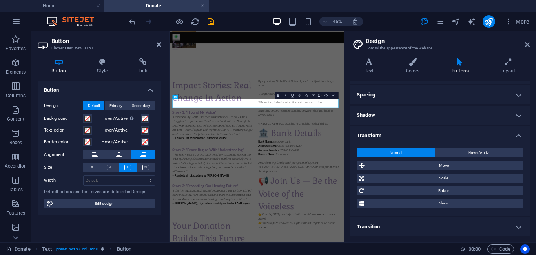
click at [499, 227] on h4 "Transition" at bounding box center [439, 227] width 179 height 19
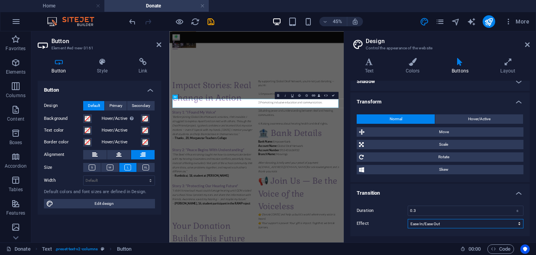
click at [517, 225] on select "Ease Ease In Ease Out Ease In/Ease Out Linear" at bounding box center [466, 223] width 116 height 9
click at [408, 219] on select "Ease Ease In Ease Out Ease In/Ease Out Linear" at bounding box center [466, 223] width 116 height 9
click at [454, 209] on input "0.3" at bounding box center [465, 210] width 115 height 9
type input "0.85"
click at [102, 66] on icon at bounding box center [102, 62] width 38 height 8
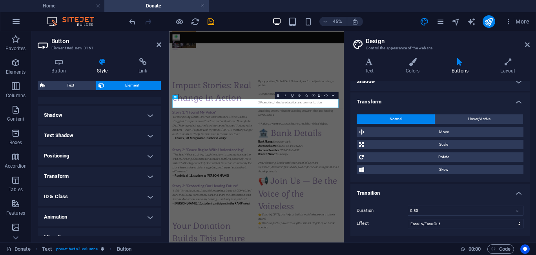
scroll to position [192, 0]
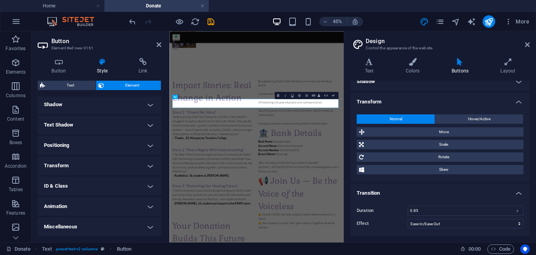
click at [147, 207] on h4 "Animation" at bounding box center [100, 206] width 124 height 19
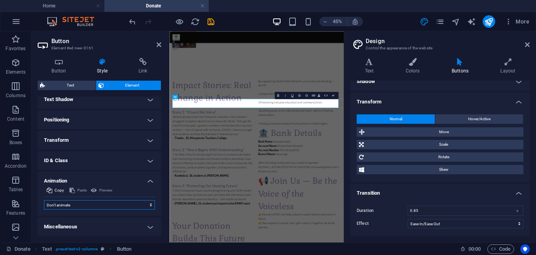
click at [142, 206] on select "Don't animate Show / Hide Slide up/down Zoom in/out Slide left to right Slide r…" at bounding box center [99, 204] width 111 height 9
select select "shrink"
click at [44, 200] on select "Don't animate Show / Hide Slide up/down Zoom in/out Slide left to right Slide r…" at bounding box center [99, 204] width 111 height 9
select select "scroll"
click at [160, 48] on link at bounding box center [159, 45] width 5 height 7
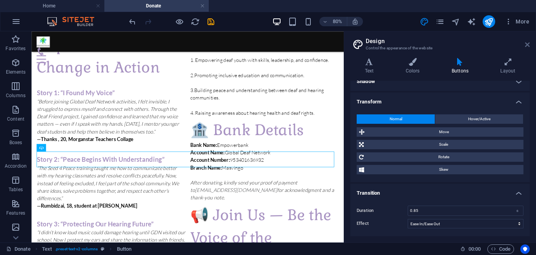
click at [528, 45] on icon at bounding box center [527, 45] width 5 height 6
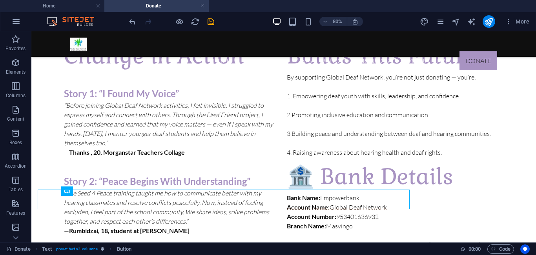
scroll to position [789, 0]
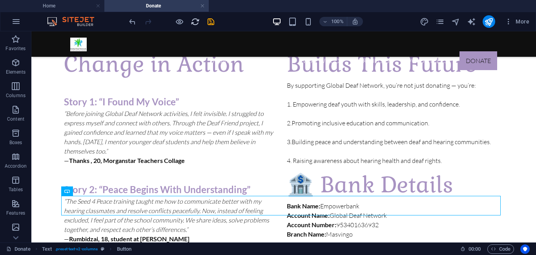
click at [198, 22] on icon "reload" at bounding box center [195, 21] width 9 height 9
click at [213, 20] on icon "save" at bounding box center [210, 21] width 9 height 9
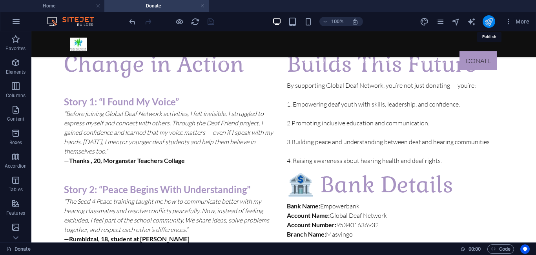
click at [489, 20] on icon "publish" at bounding box center [488, 21] width 9 height 9
click at [506, 19] on icon "button" at bounding box center [508, 22] width 8 height 8
